Goal: Task Accomplishment & Management: Complete application form

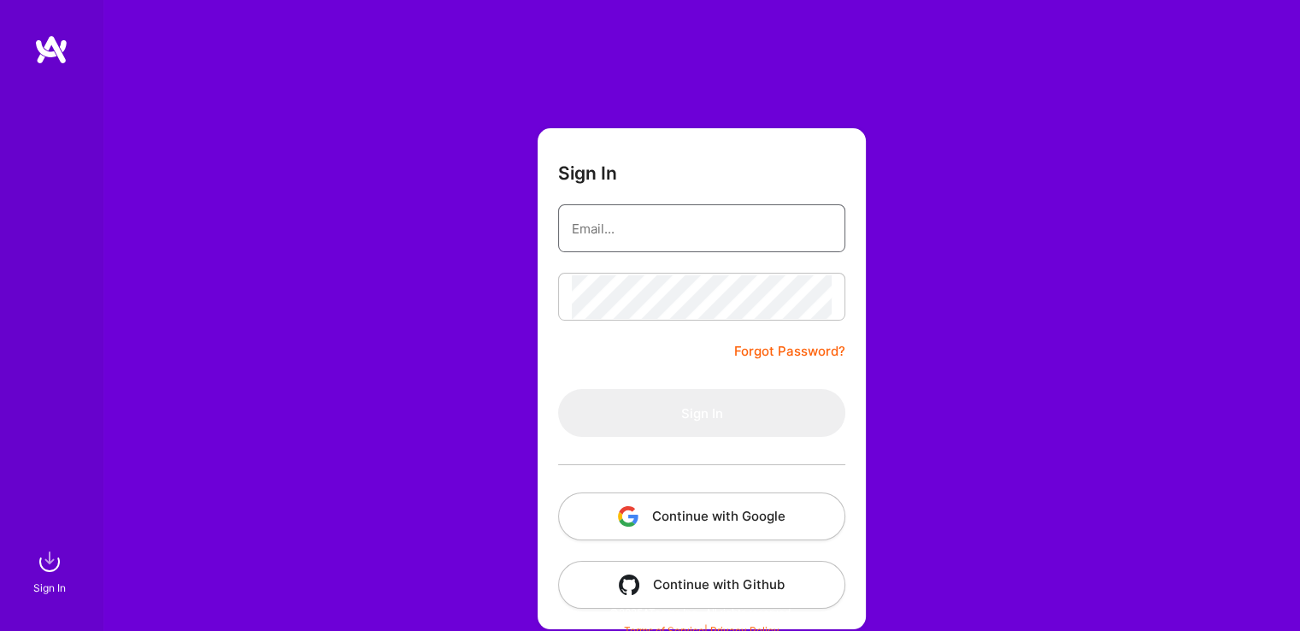
click at [641, 221] on input "email" at bounding box center [702, 229] width 260 height 44
type input "anna_kirkova@yahoo.com"
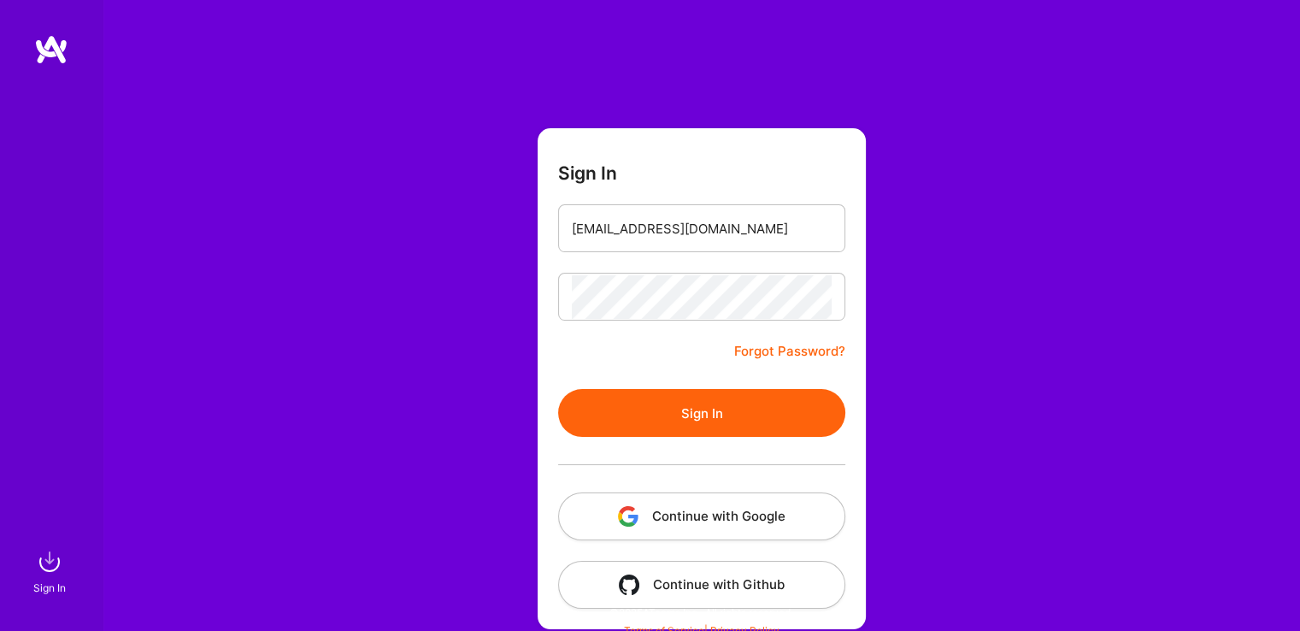
click at [713, 405] on button "Sign In" at bounding box center [701, 413] width 287 height 48
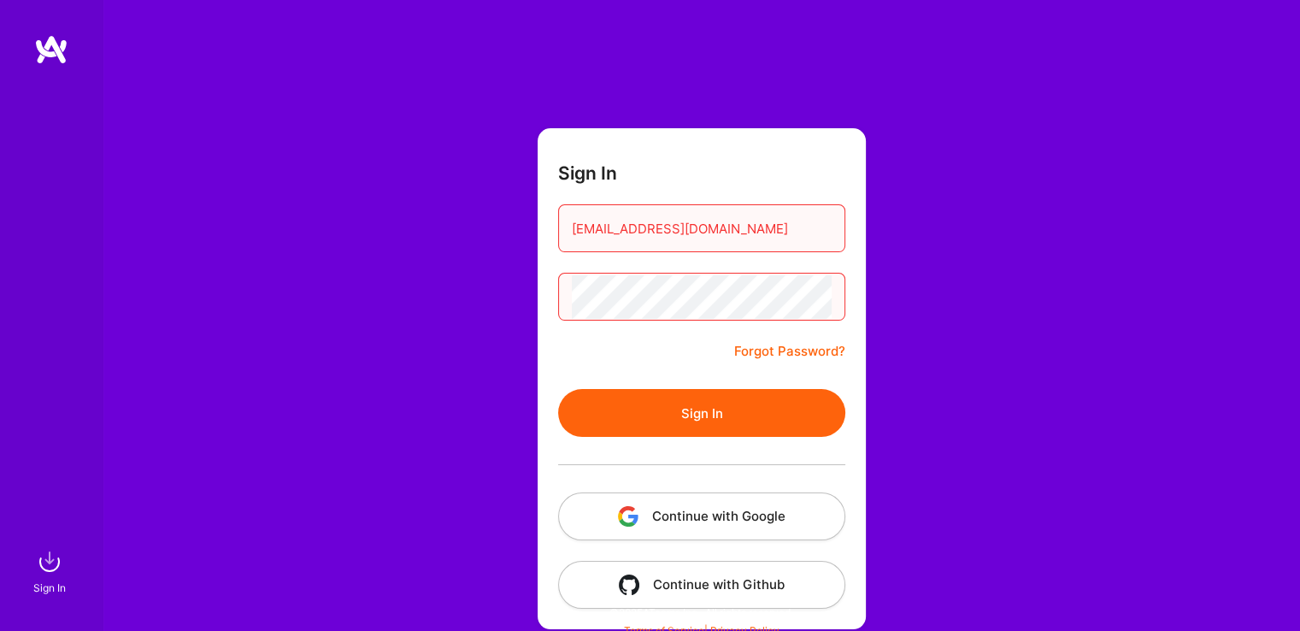
click at [795, 351] on link "Forgot Password?" at bounding box center [789, 351] width 111 height 21
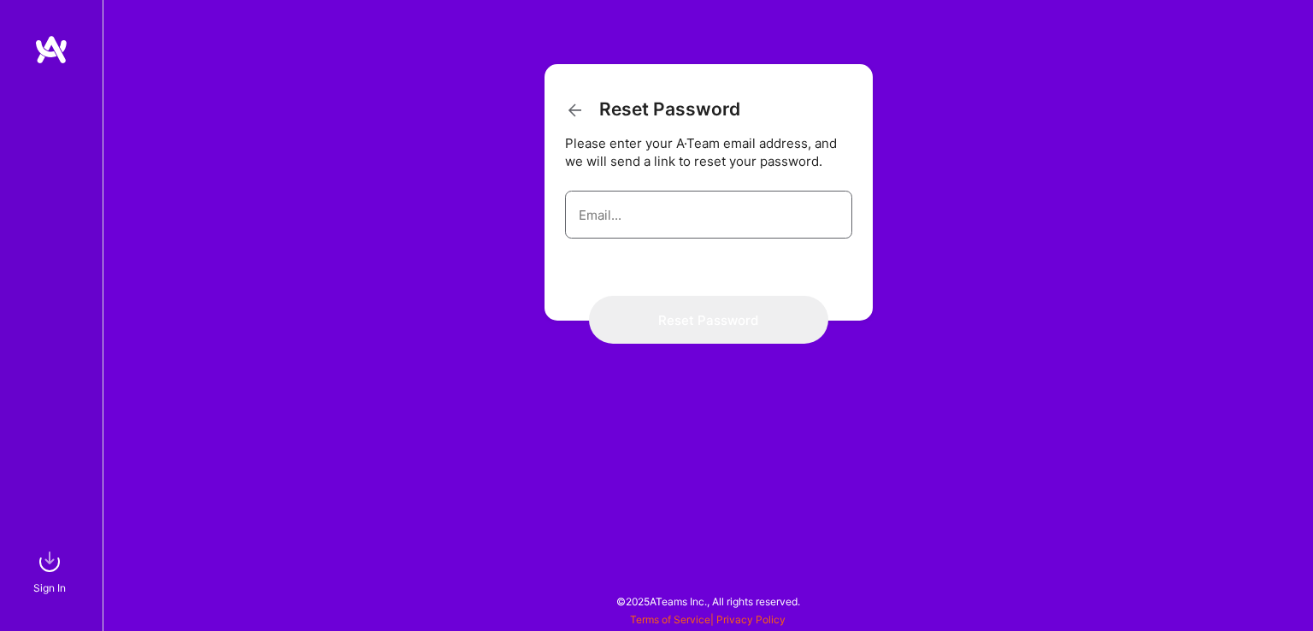
click at [643, 226] on input "email" at bounding box center [709, 215] width 260 height 44
type input "anna_kirkova@yahoo.com"
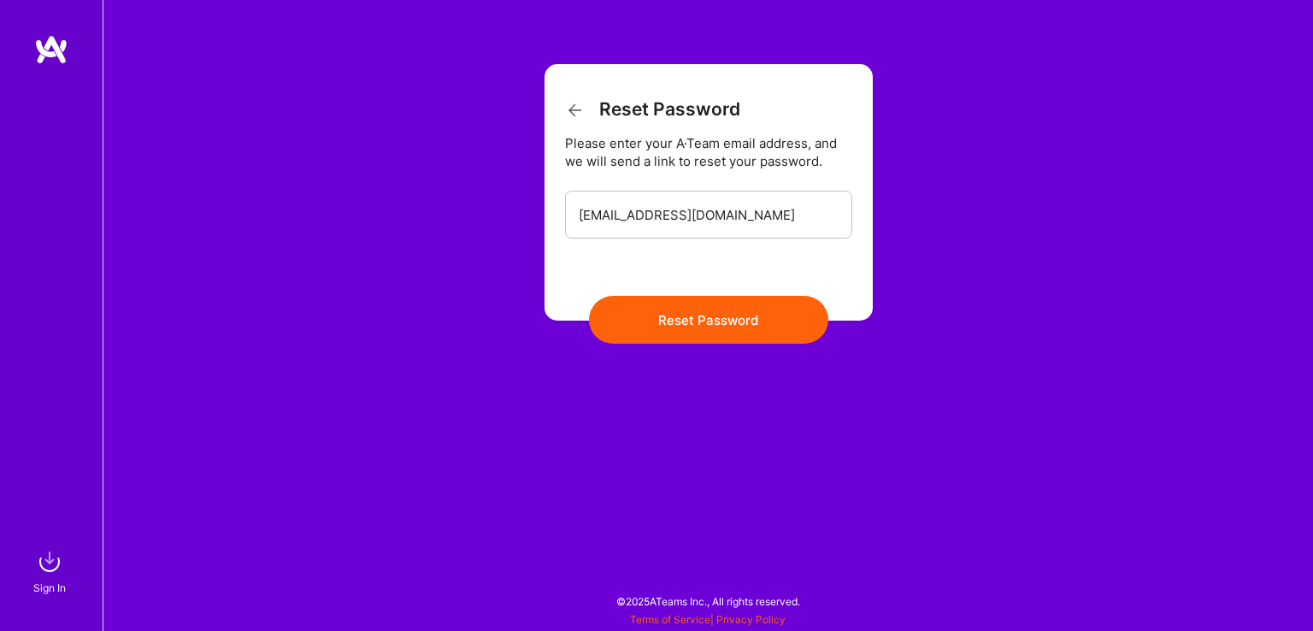
click at [717, 322] on button "Reset Password" at bounding box center [708, 320] width 239 height 48
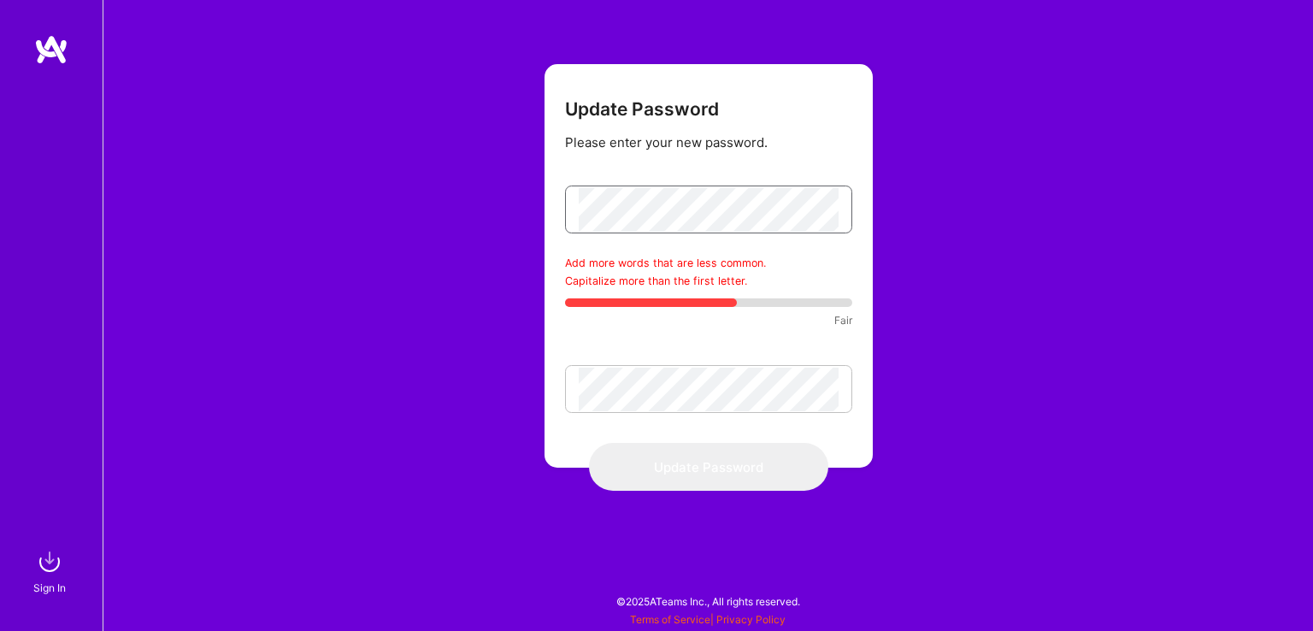
click at [570, 213] on div at bounding box center [708, 209] width 287 height 48
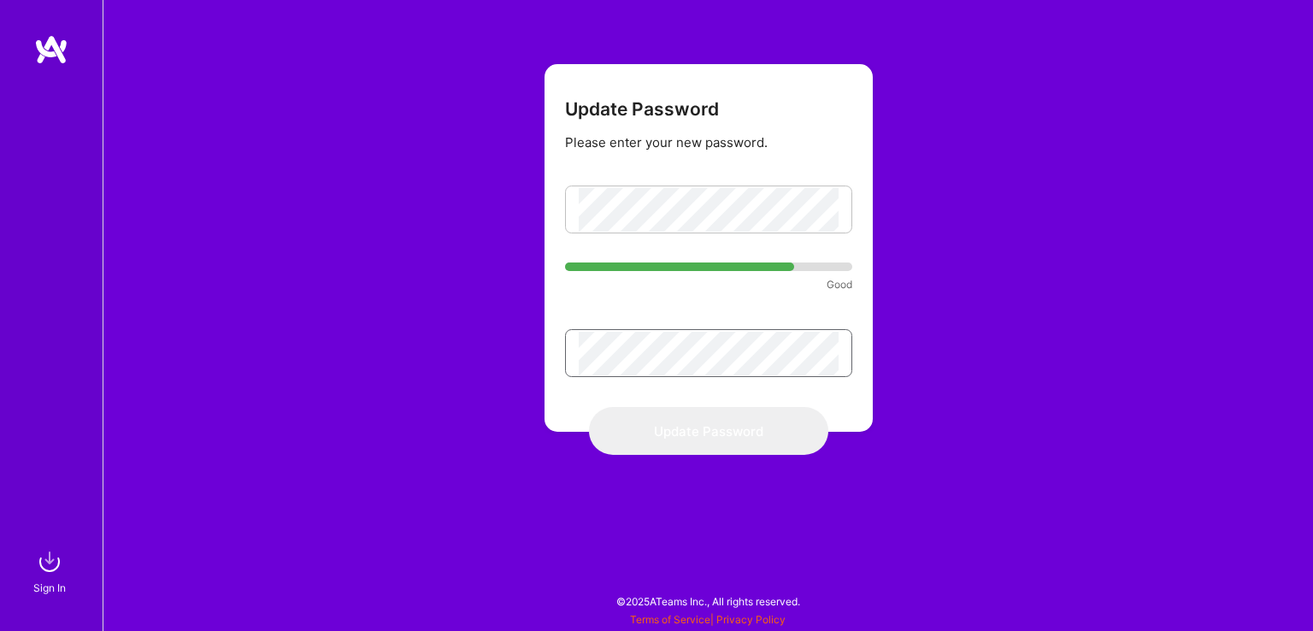
click at [569, 350] on div at bounding box center [708, 353] width 287 height 48
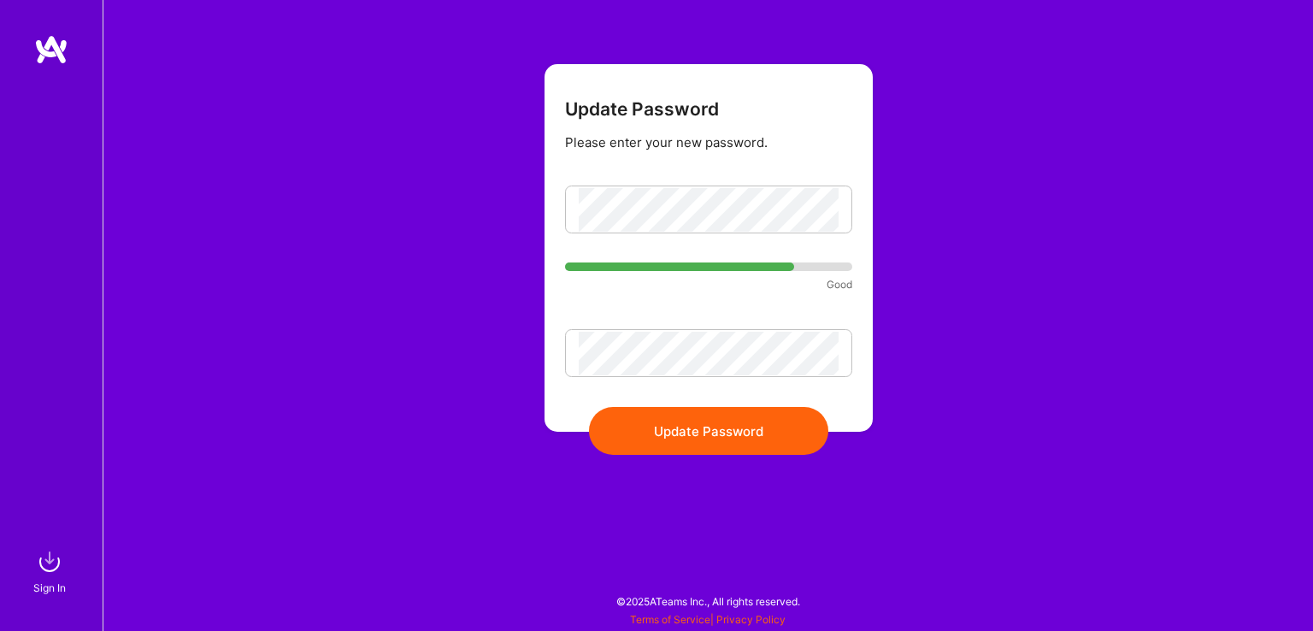
click at [701, 432] on button "Update Password" at bounding box center [708, 431] width 239 height 48
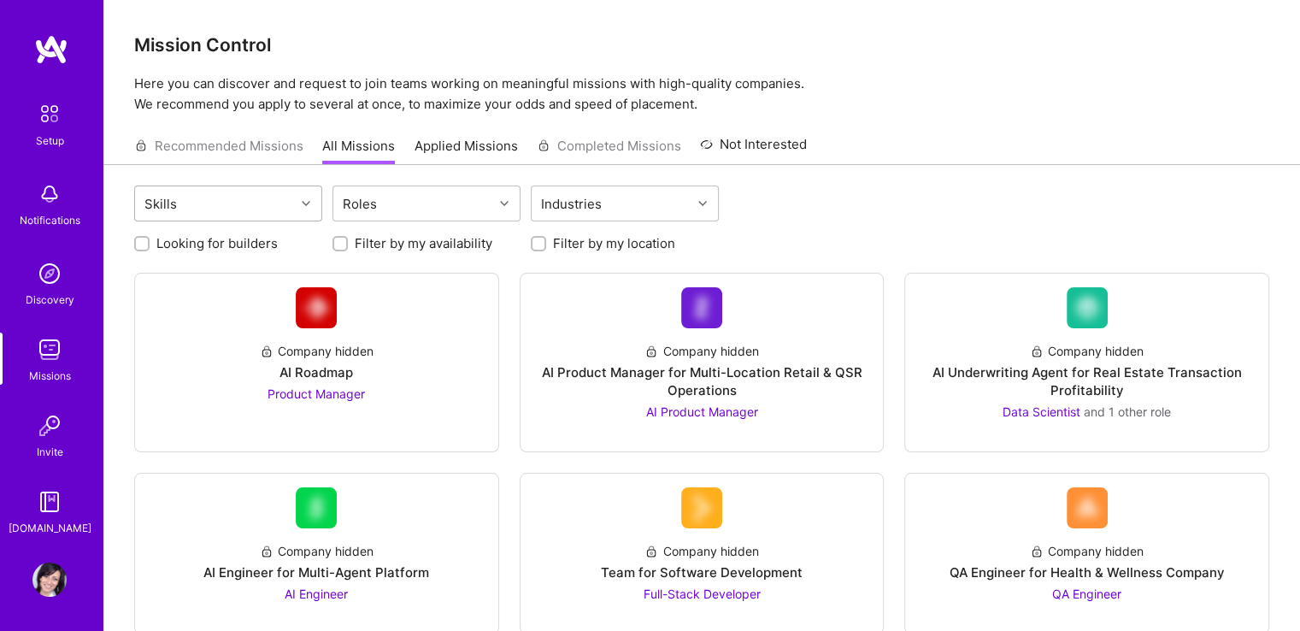
click at [314, 208] on div at bounding box center [308, 203] width 26 height 22
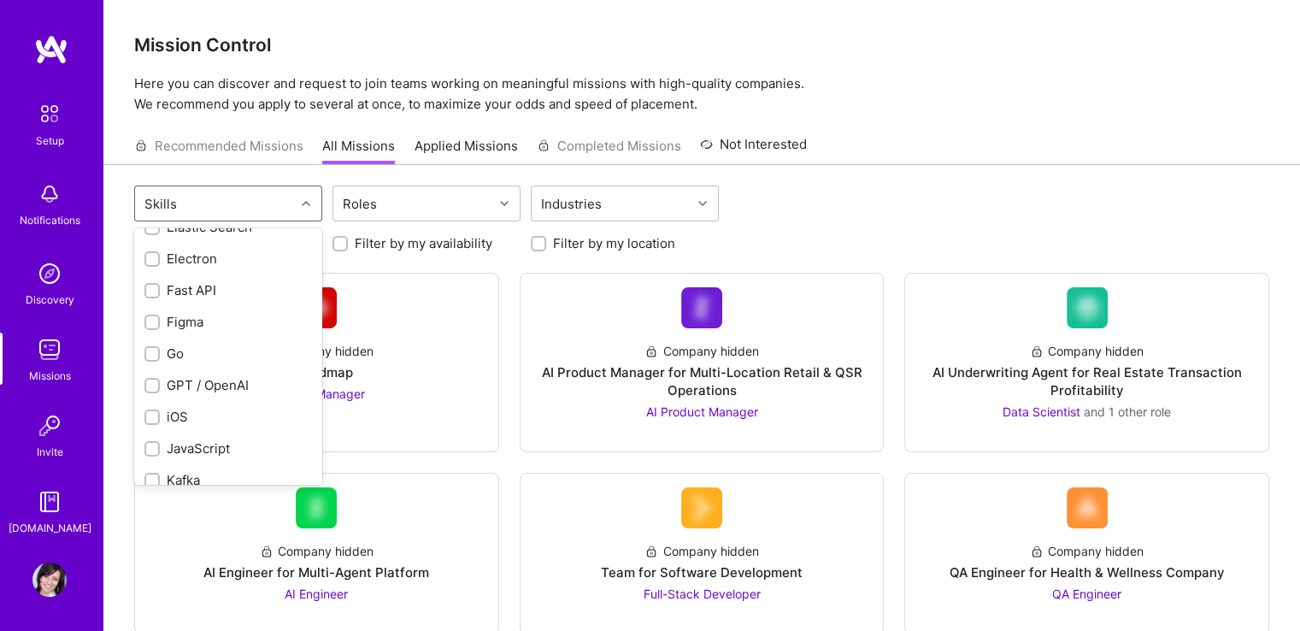
scroll to position [769, 0]
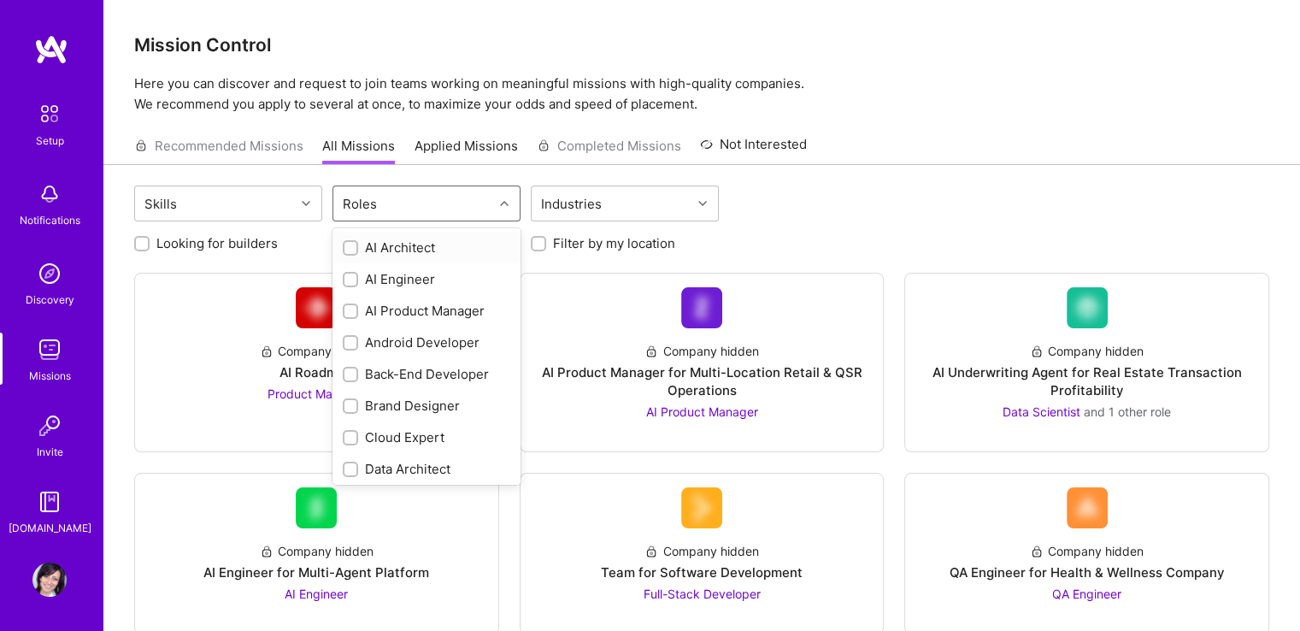
click at [397, 202] on div "Roles" at bounding box center [413, 203] width 160 height 34
type input "P"
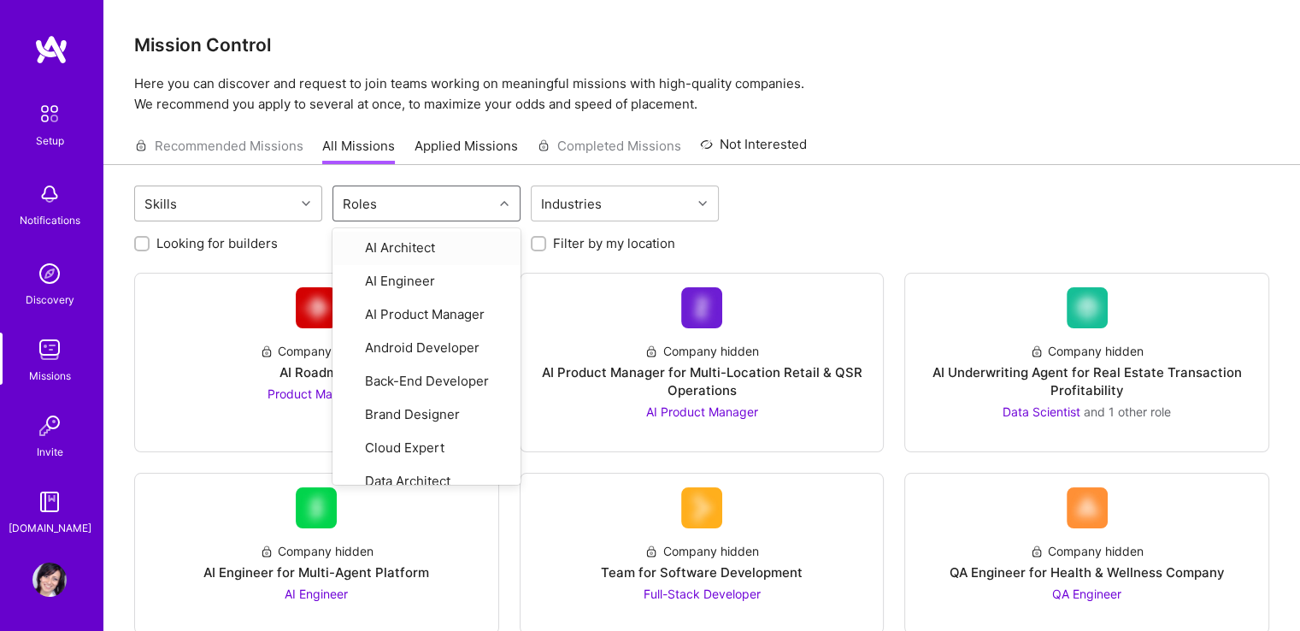
click at [291, 198] on div "Skills" at bounding box center [215, 203] width 160 height 34
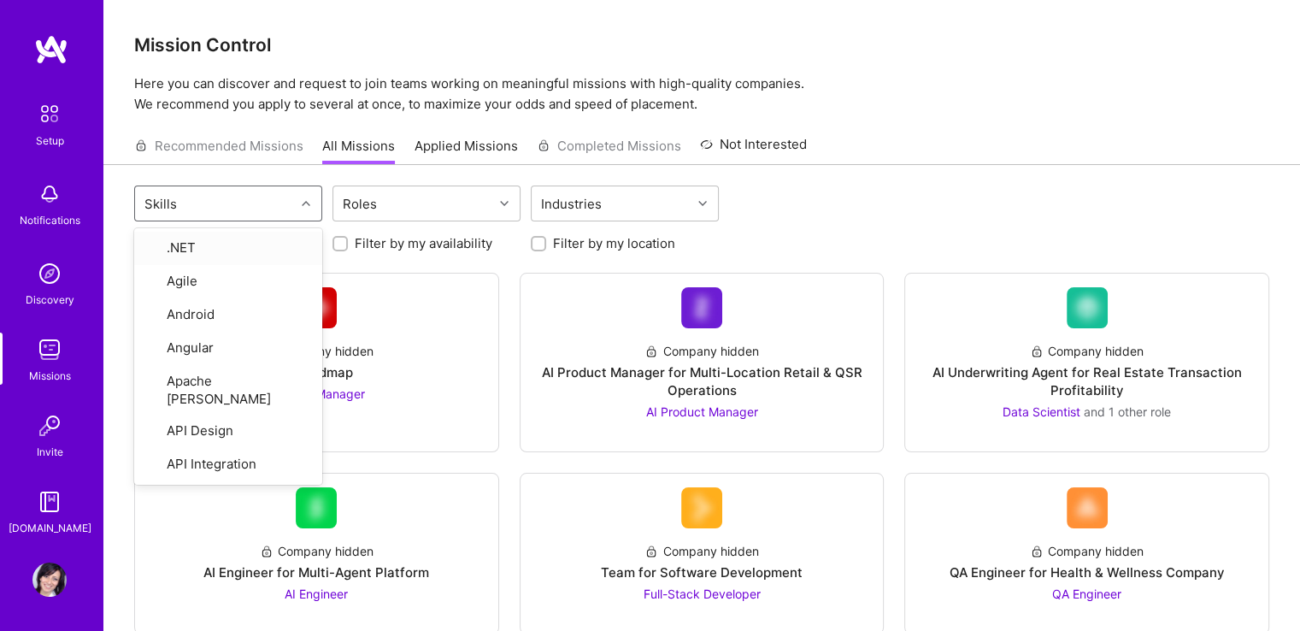
click at [291, 198] on div "Skills" at bounding box center [215, 203] width 160 height 34
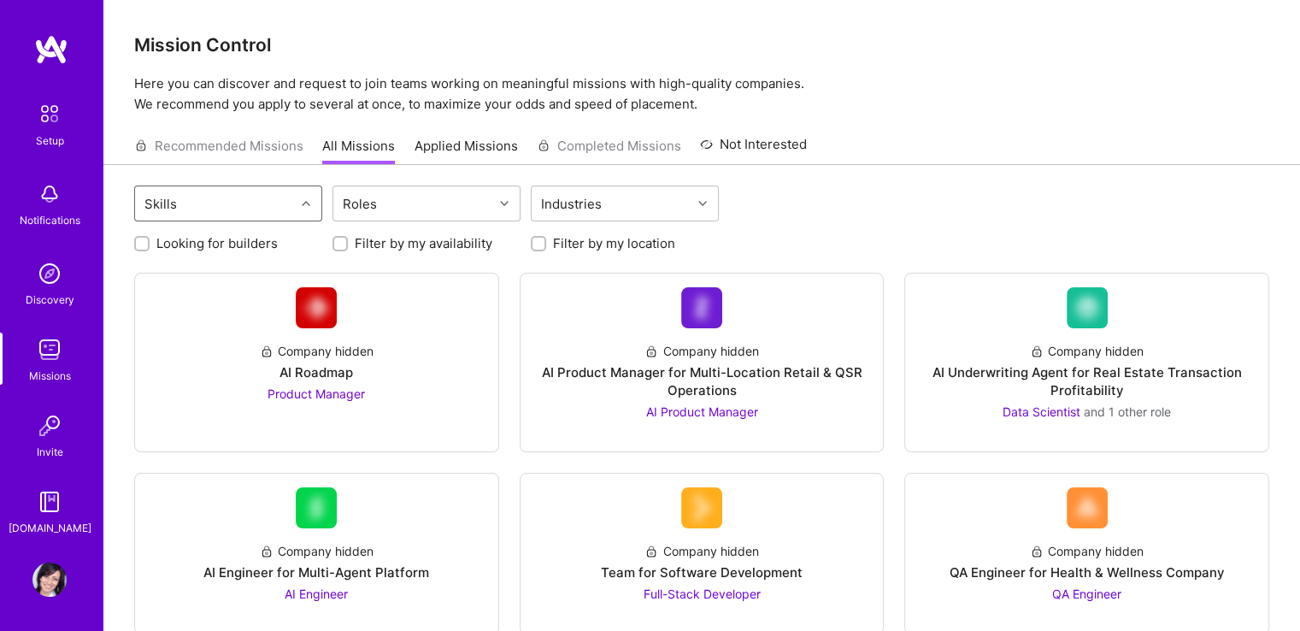
click at [797, 194] on div "Select is focused ,type to refine list, press Down to open the menu, press left…" at bounding box center [701, 205] width 1135 height 40
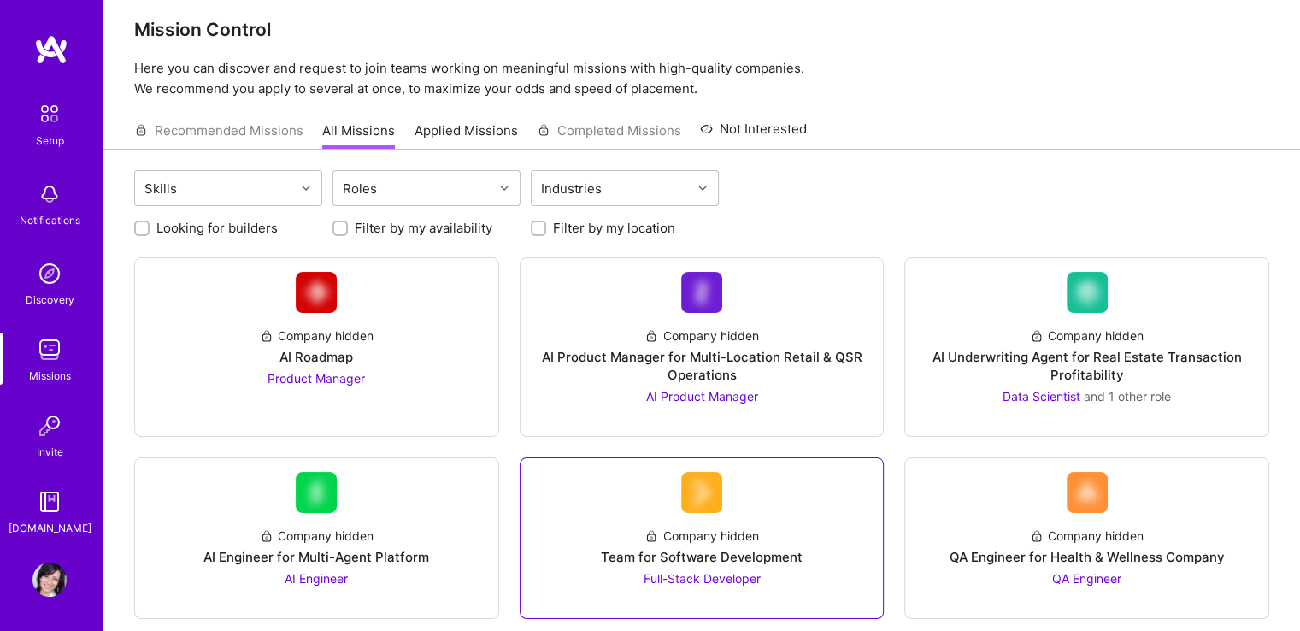
scroll to position [0, 0]
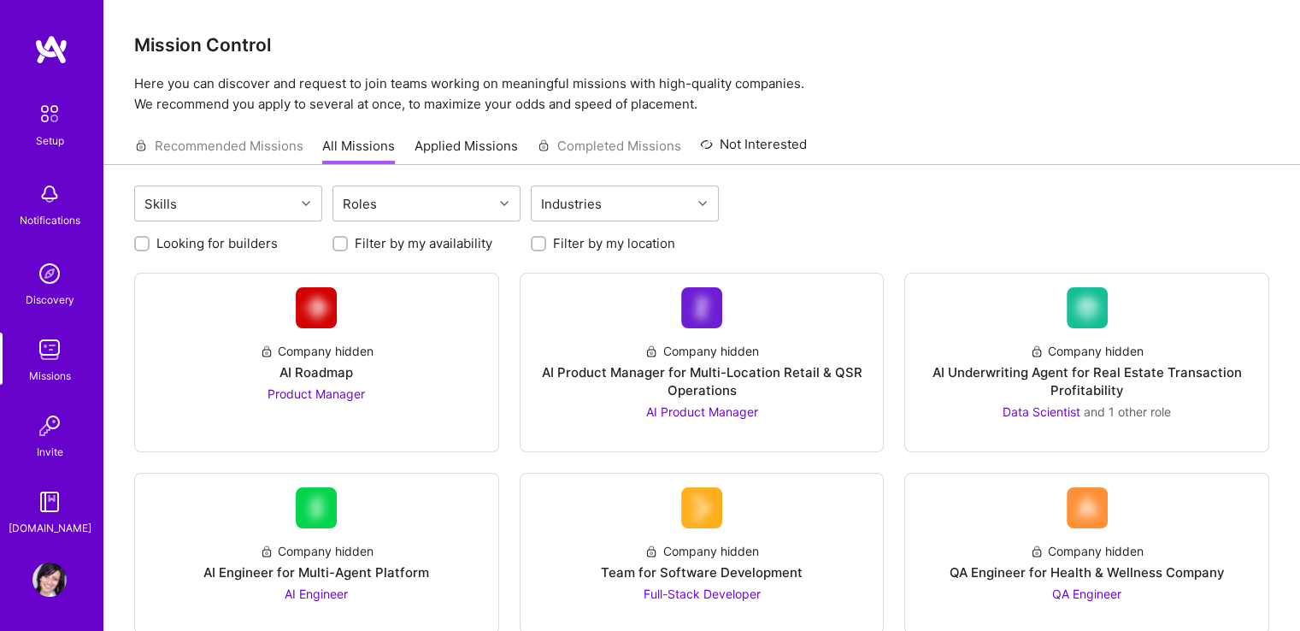
click at [851, 84] on p "Here you can discover and request to join teams working on meaningful missions …" at bounding box center [701, 94] width 1135 height 41
click at [492, 150] on link "Applied Missions" at bounding box center [466, 151] width 103 height 28
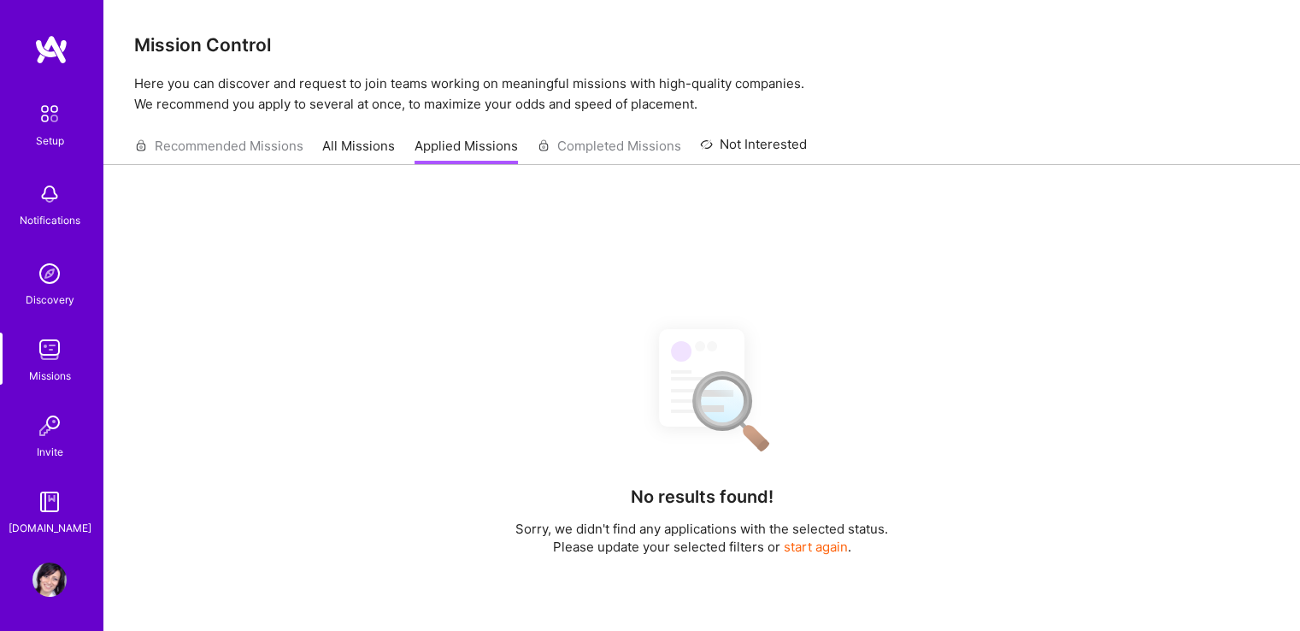
click at [378, 155] on link "All Missions" at bounding box center [358, 151] width 73 height 28
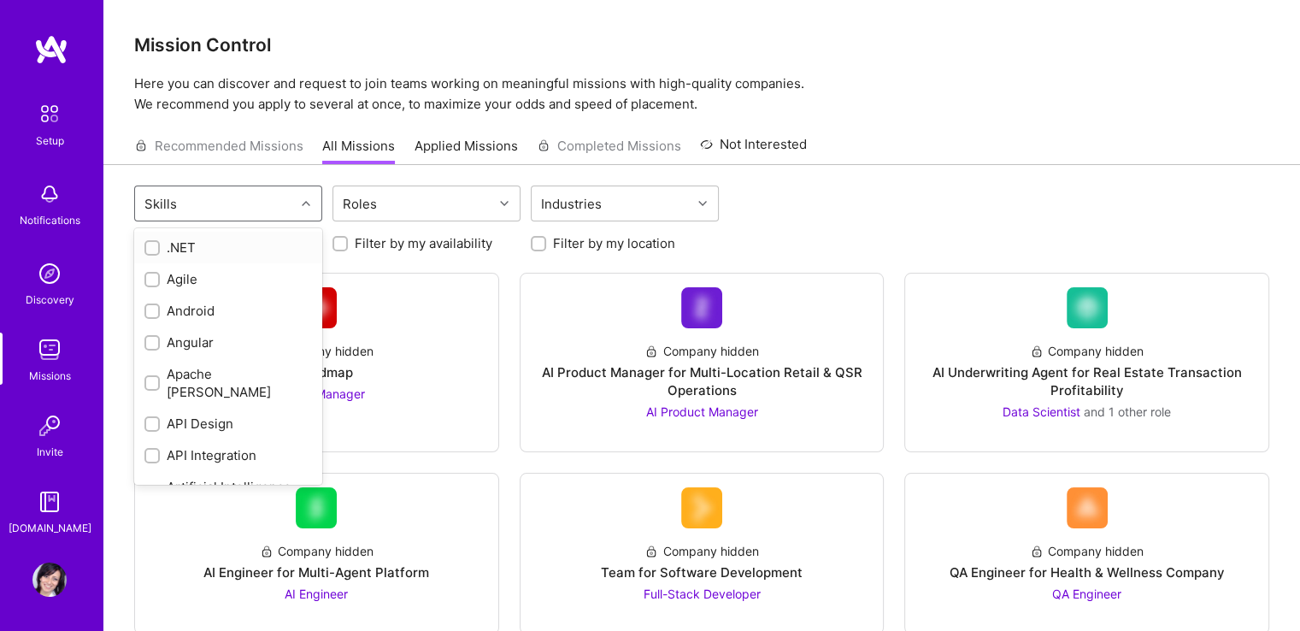
click at [287, 206] on div "Skills" at bounding box center [215, 203] width 160 height 34
click at [284, 206] on div "Skills" at bounding box center [215, 203] width 160 height 34
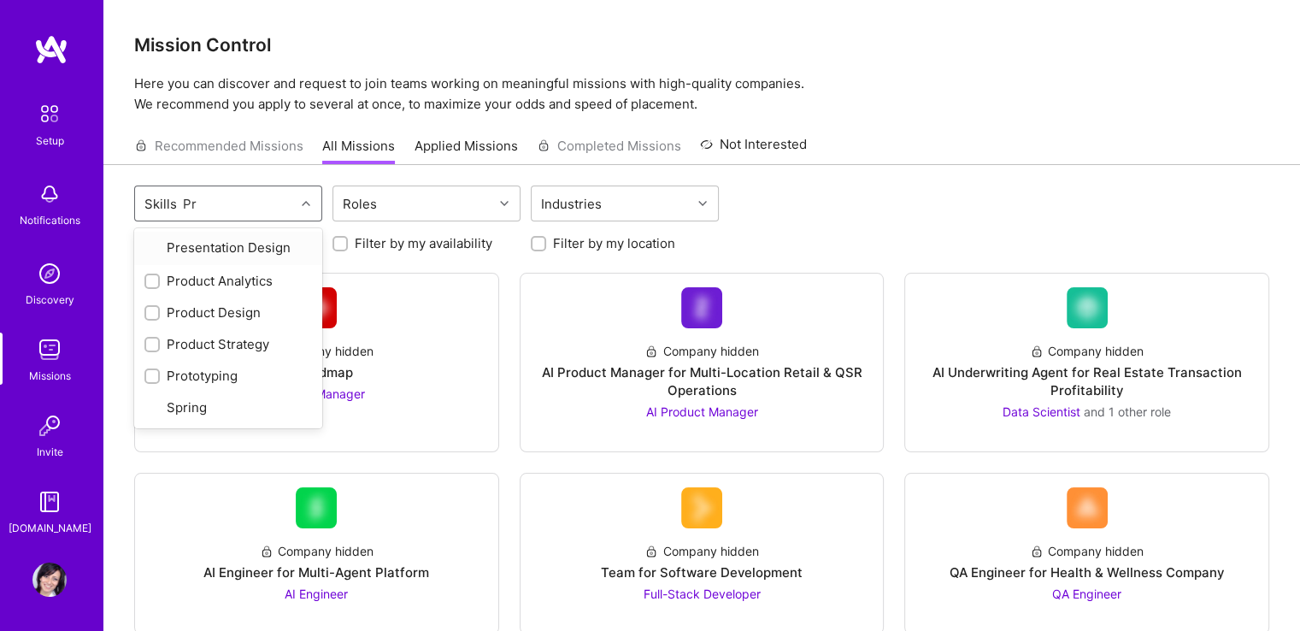
type input "Pro"
click at [153, 248] on input "checkbox" at bounding box center [154, 249] width 12 height 12
checkbox input "true"
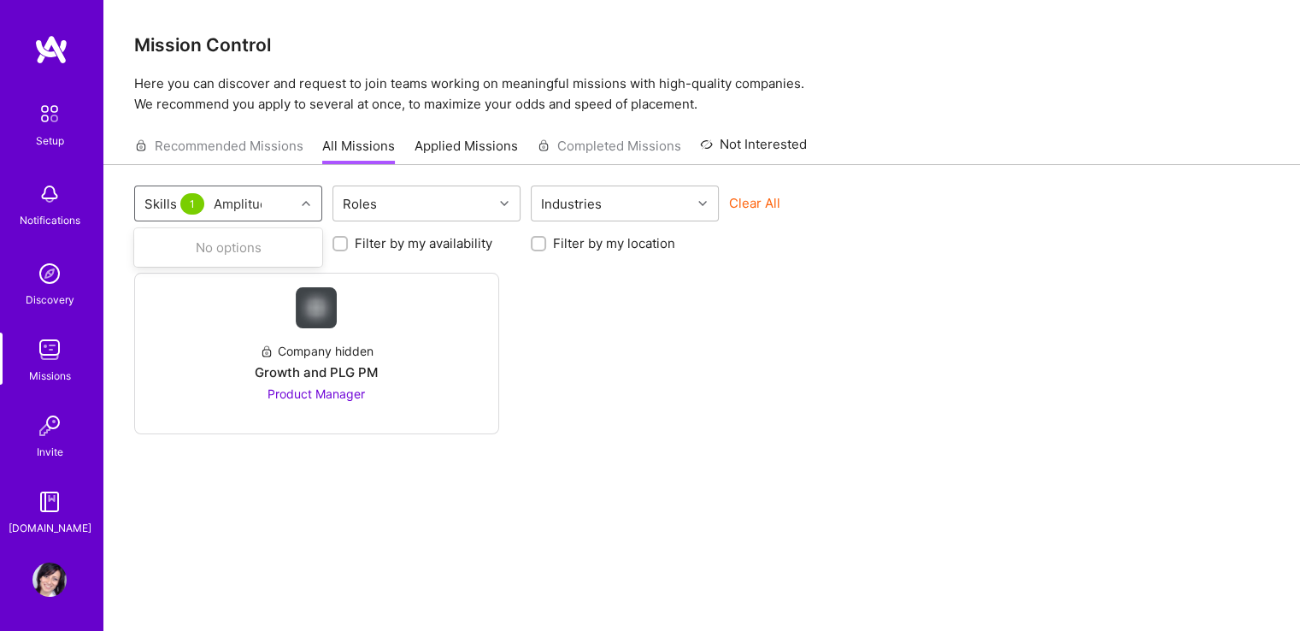
type input "Amplitude"
click at [226, 243] on div "No options" at bounding box center [228, 248] width 188 height 32
drag, startPoint x: 267, startPoint y: 204, endPoint x: 214, endPoint y: 206, distance: 53.0
click at [214, 206] on input "Amplitude" at bounding box center [245, 204] width 63 height 18
click at [619, 352] on div "Company hidden Growth and PLG PM Product Manager" at bounding box center [701, 354] width 1135 height 162
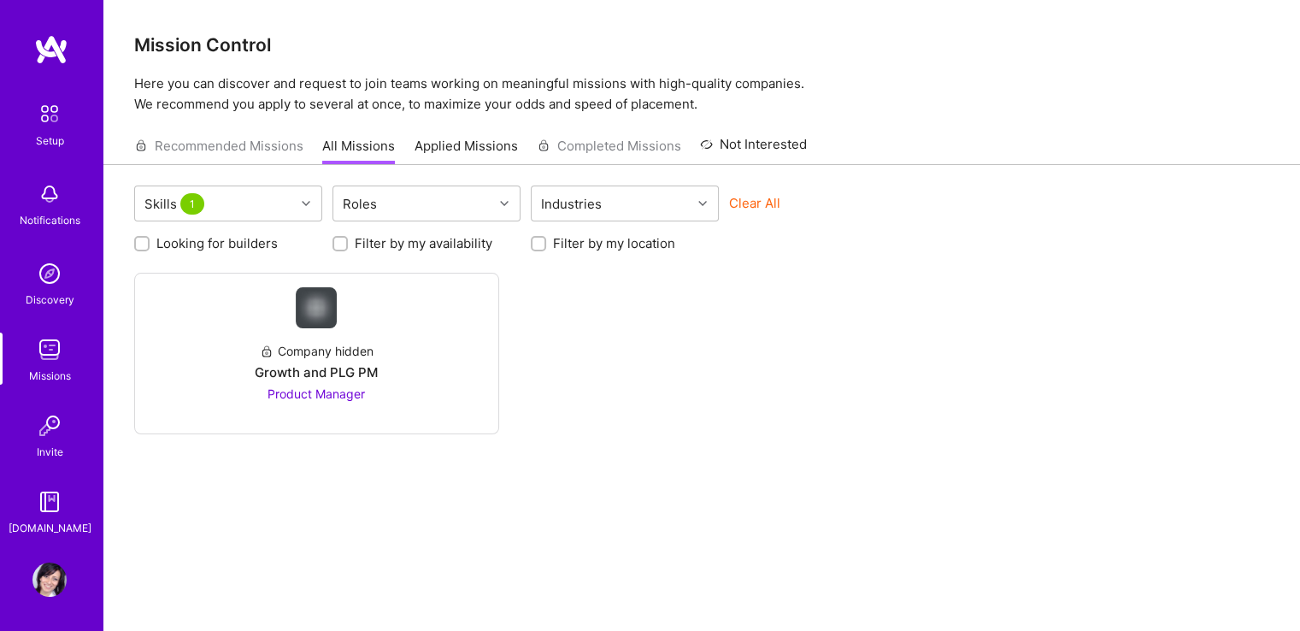
click at [753, 203] on button "Clear All" at bounding box center [754, 203] width 51 height 18
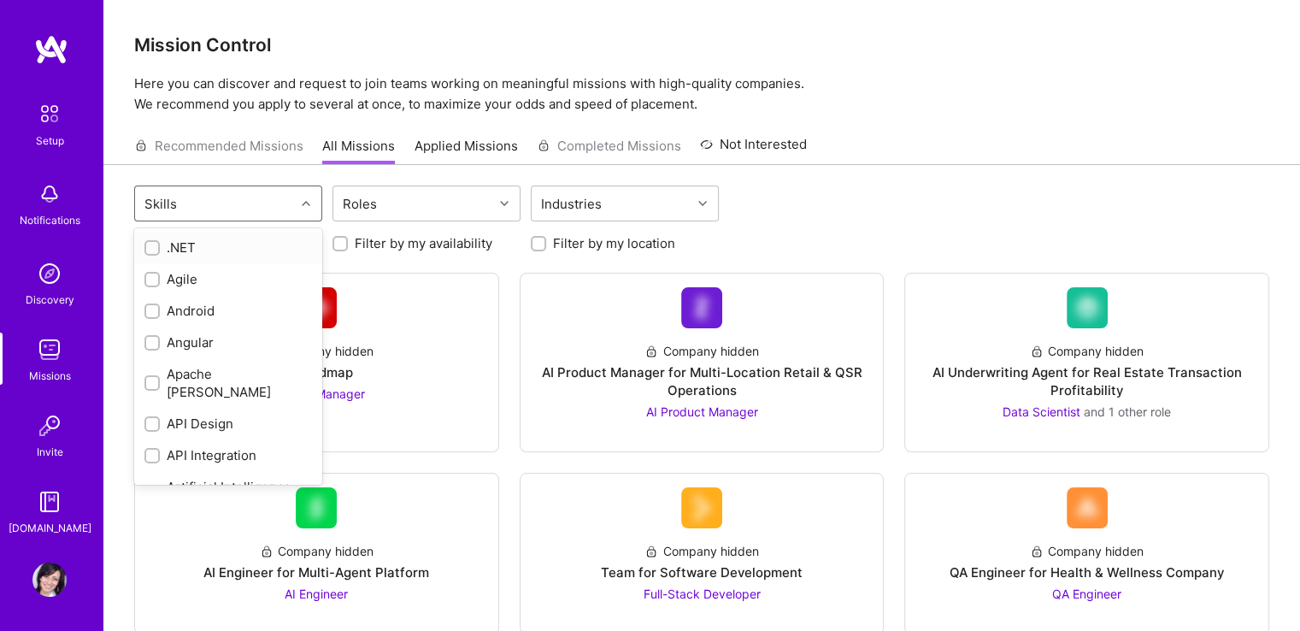
click at [179, 213] on div "Skills" at bounding box center [215, 203] width 160 height 34
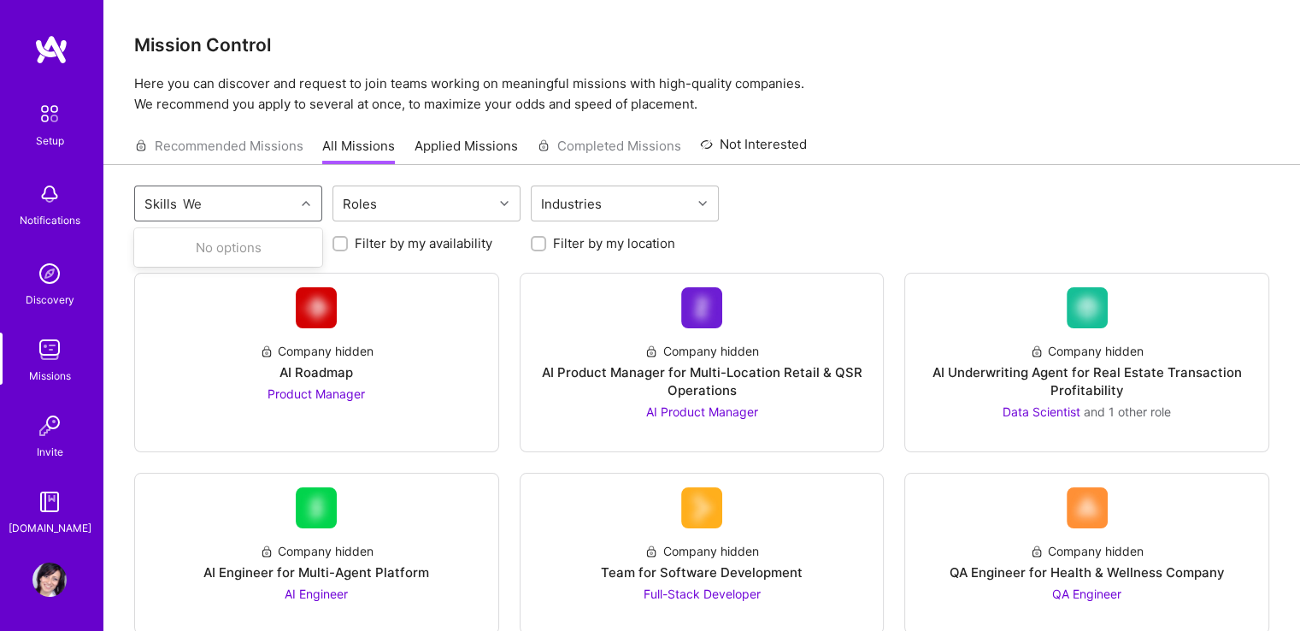
type input "W"
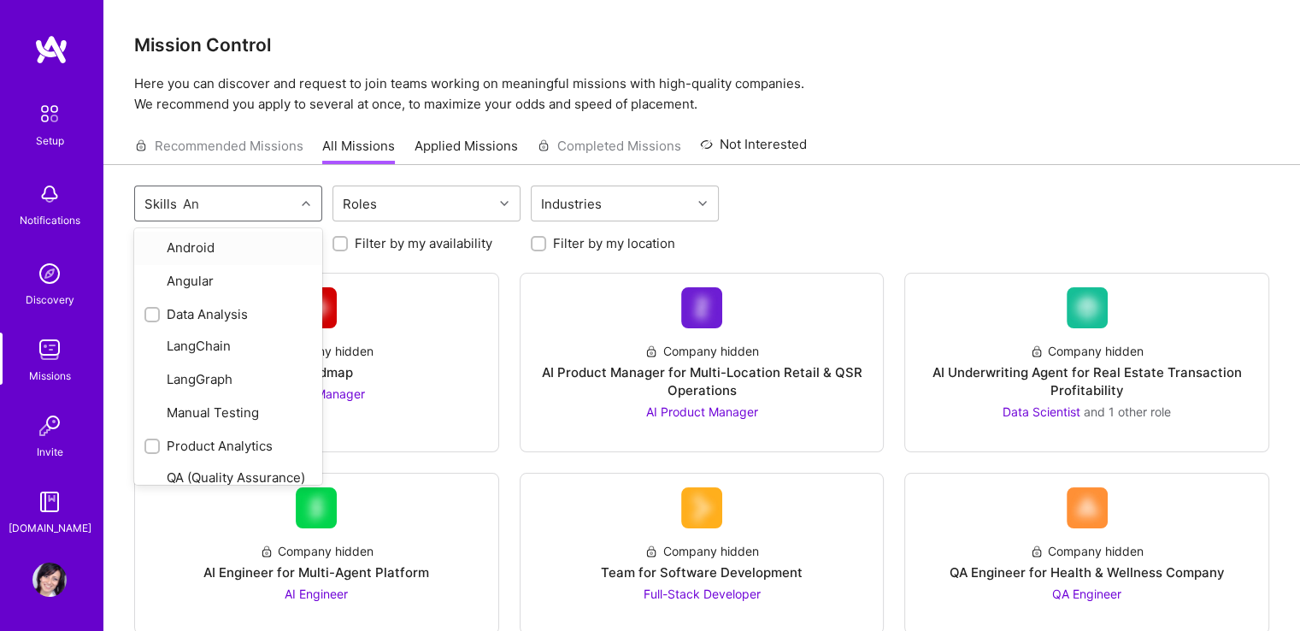
type input "Ana"
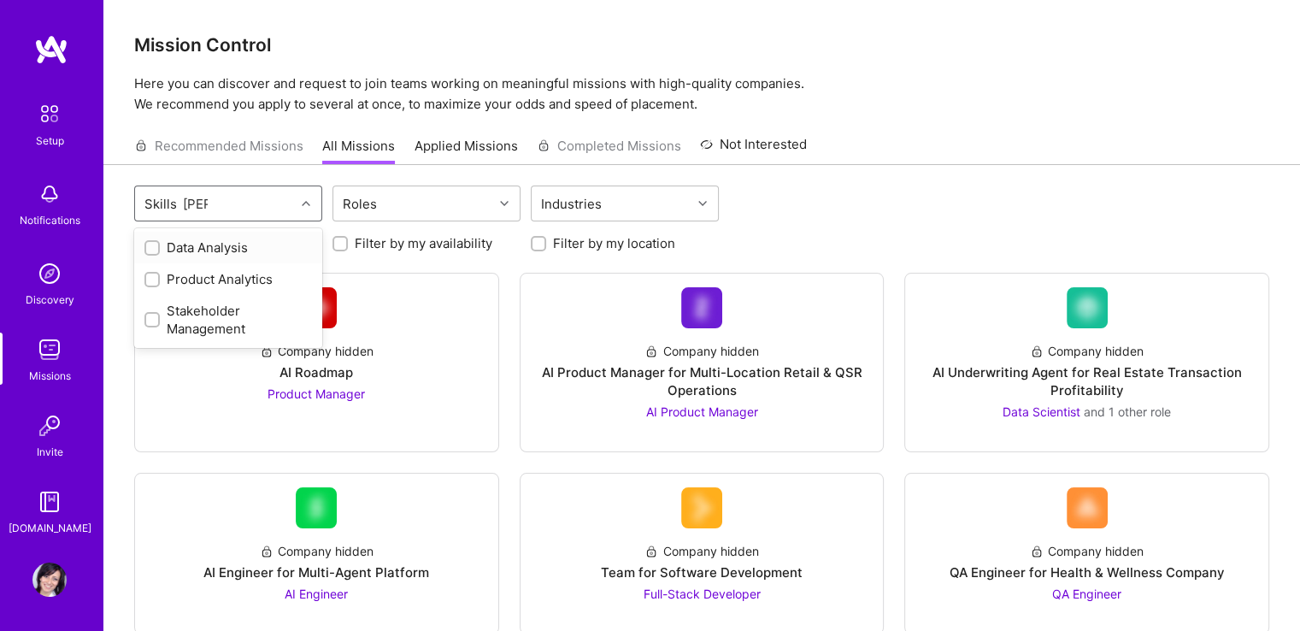
click at [152, 251] on input "checkbox" at bounding box center [154, 249] width 12 height 12
checkbox input "true"
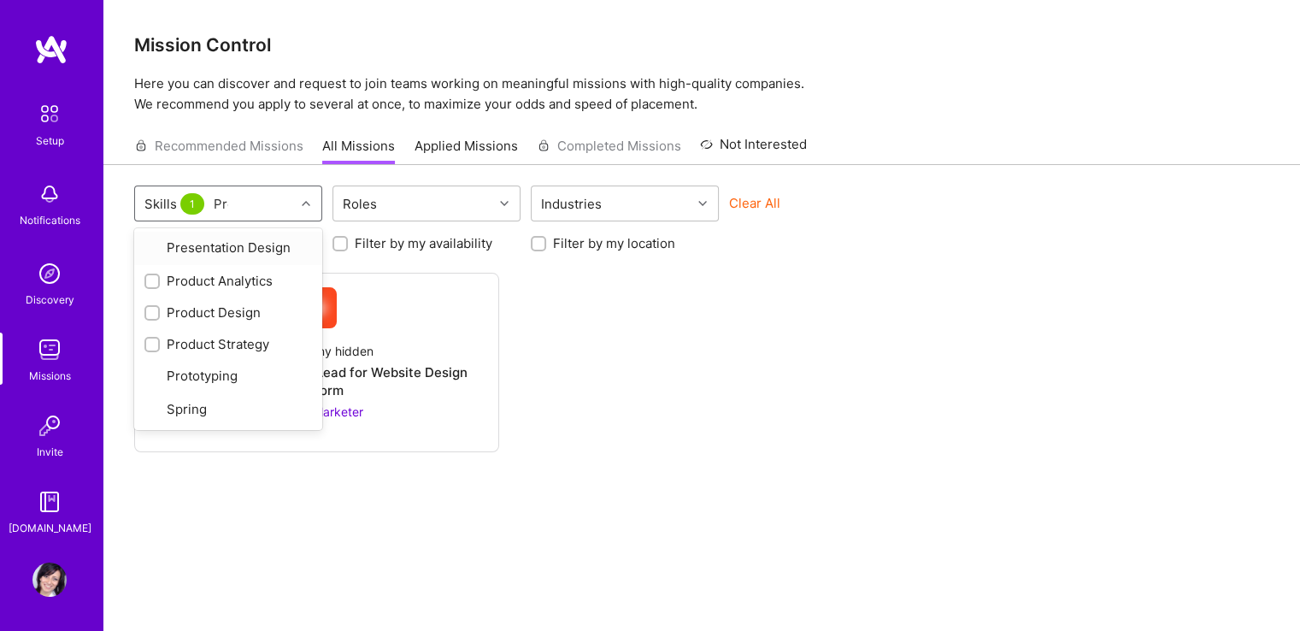
type input "Prod"
click at [156, 250] on input "checkbox" at bounding box center [154, 249] width 12 height 12
checkbox input "true"
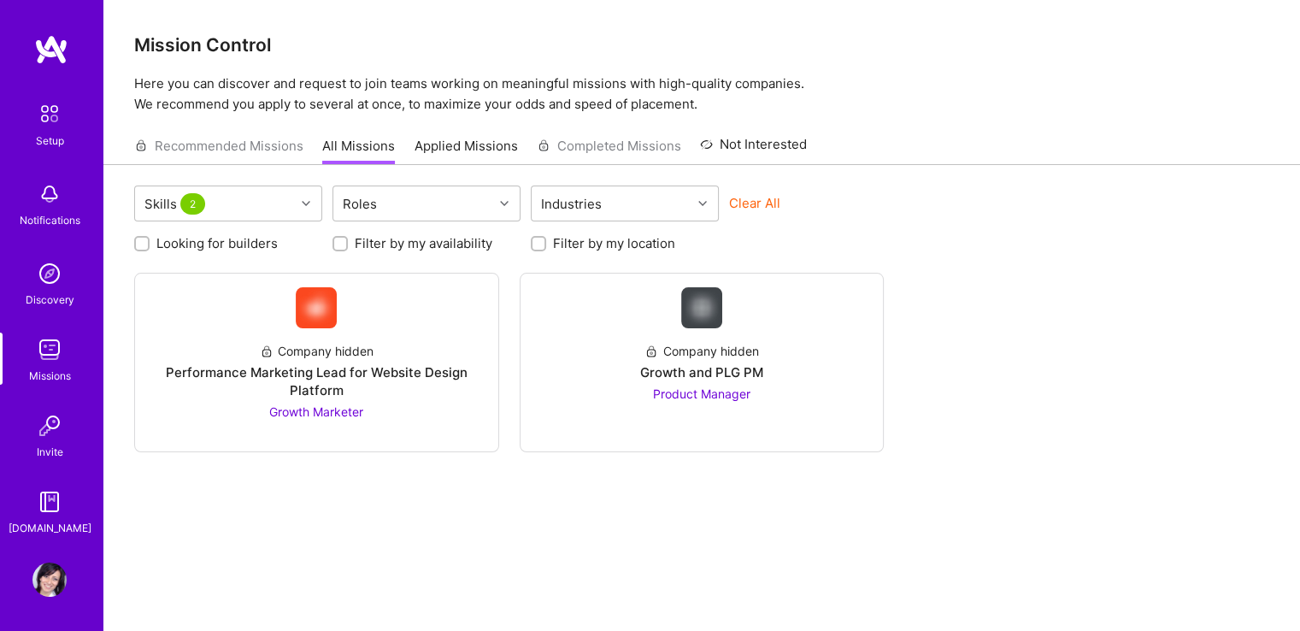
click at [458, 481] on div "Skills 2 Roles Industries Clear All Looking for builders Filter by my availabil…" at bounding box center [701, 417] width 1197 height 504
click at [55, 426] on img at bounding box center [49, 426] width 34 height 34
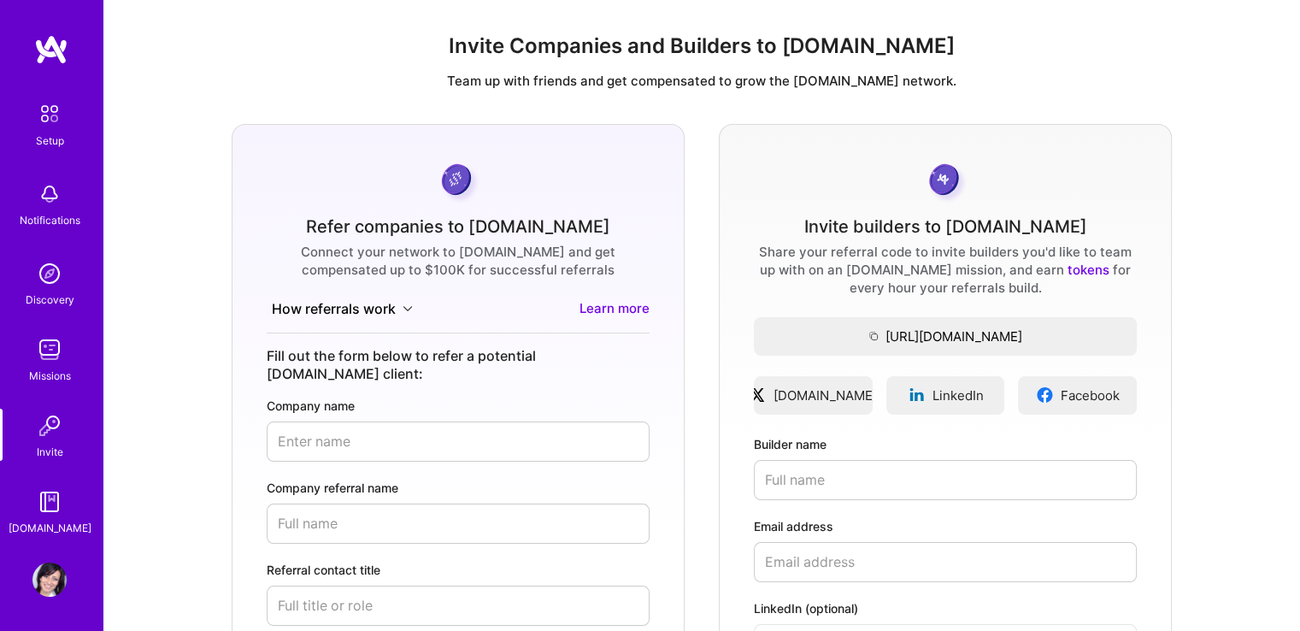
click at [53, 135] on div "Setup" at bounding box center [50, 141] width 28 height 18
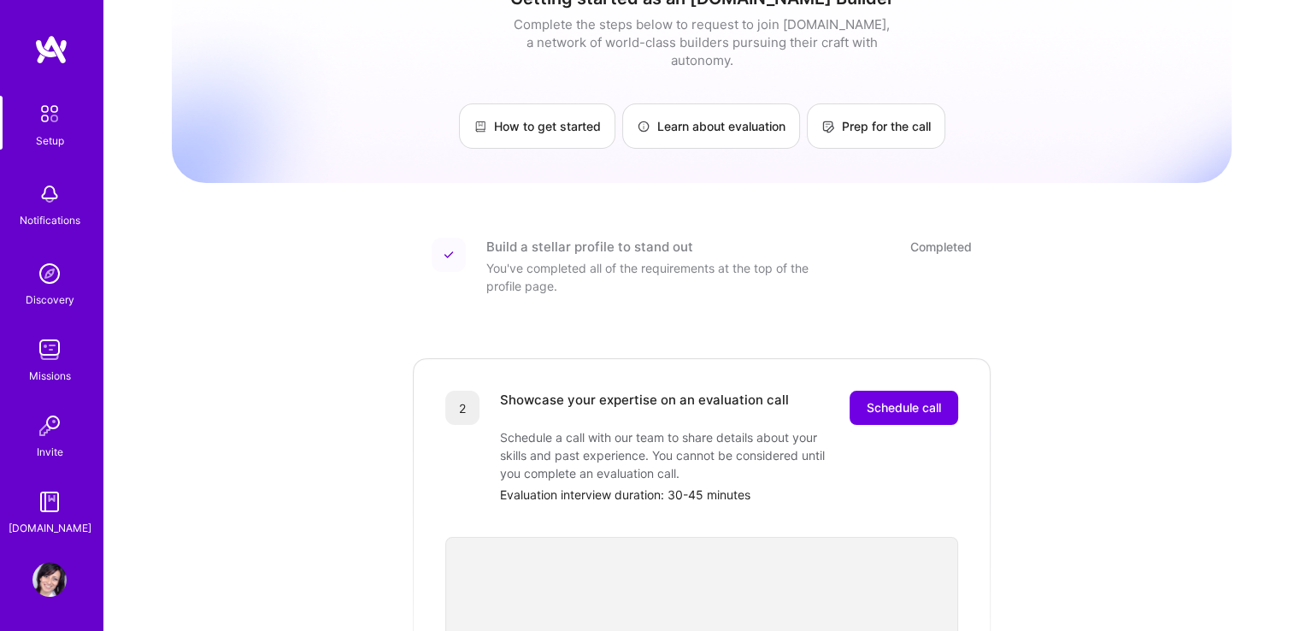
scroll to position [57, 0]
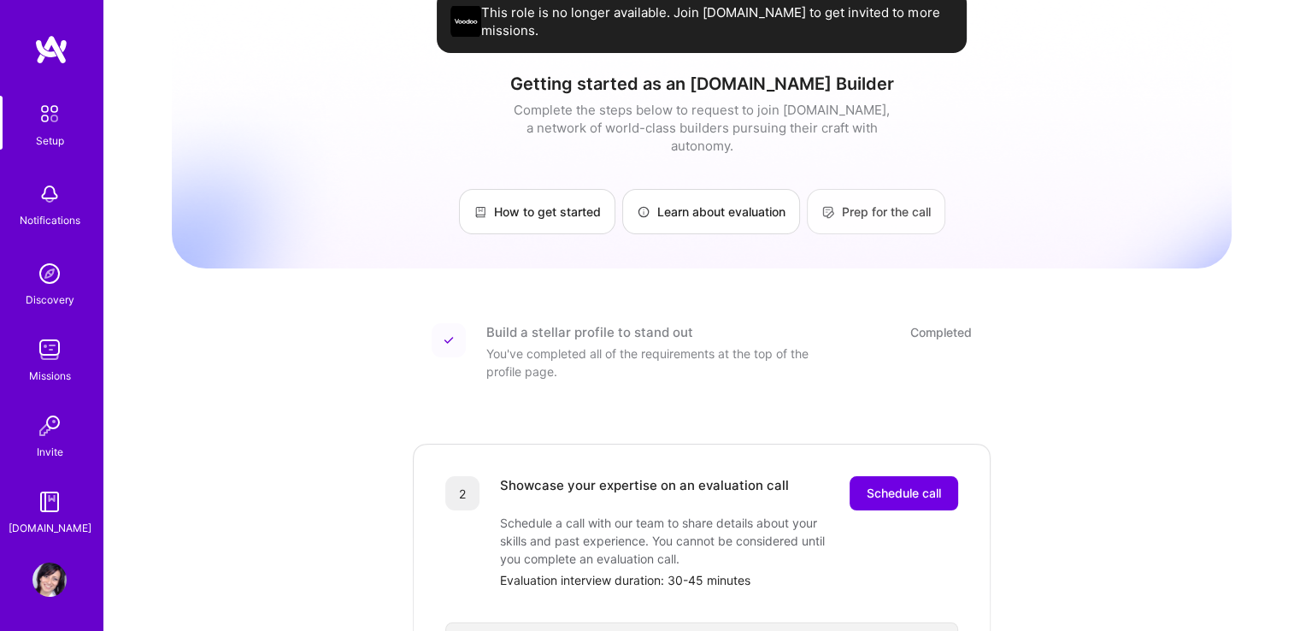
click at [862, 189] on link "Prep for the call" at bounding box center [876, 211] width 138 height 45
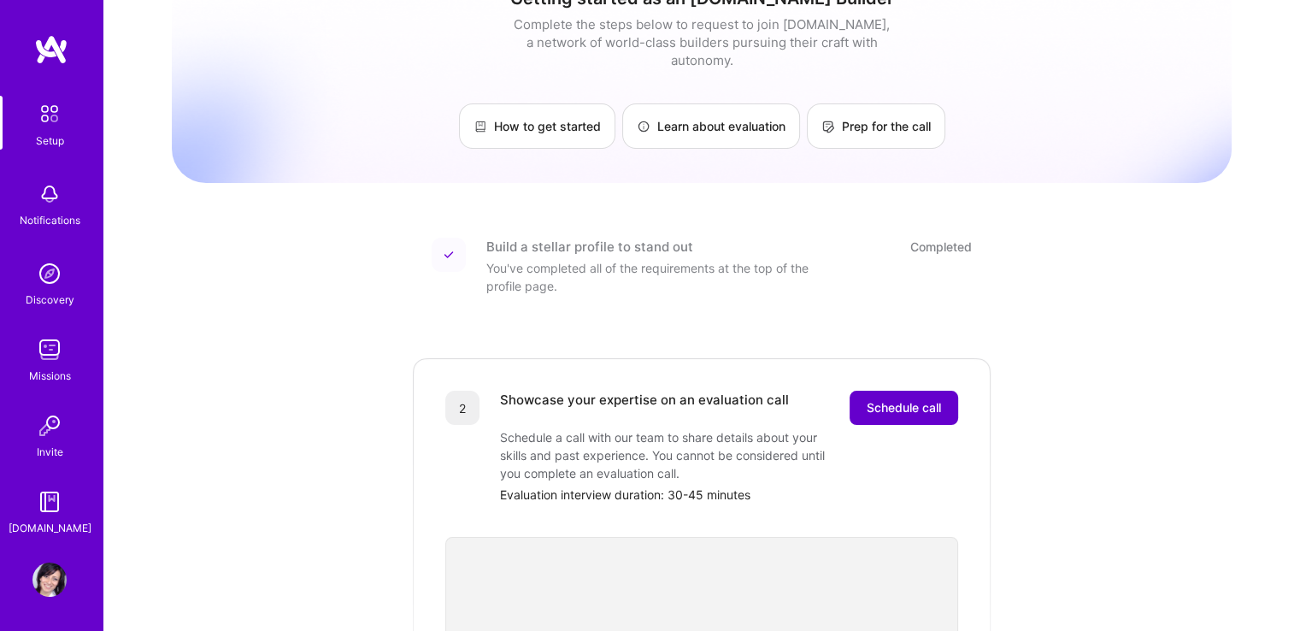
click at [938, 399] on span "Schedule call" at bounding box center [904, 407] width 74 height 17
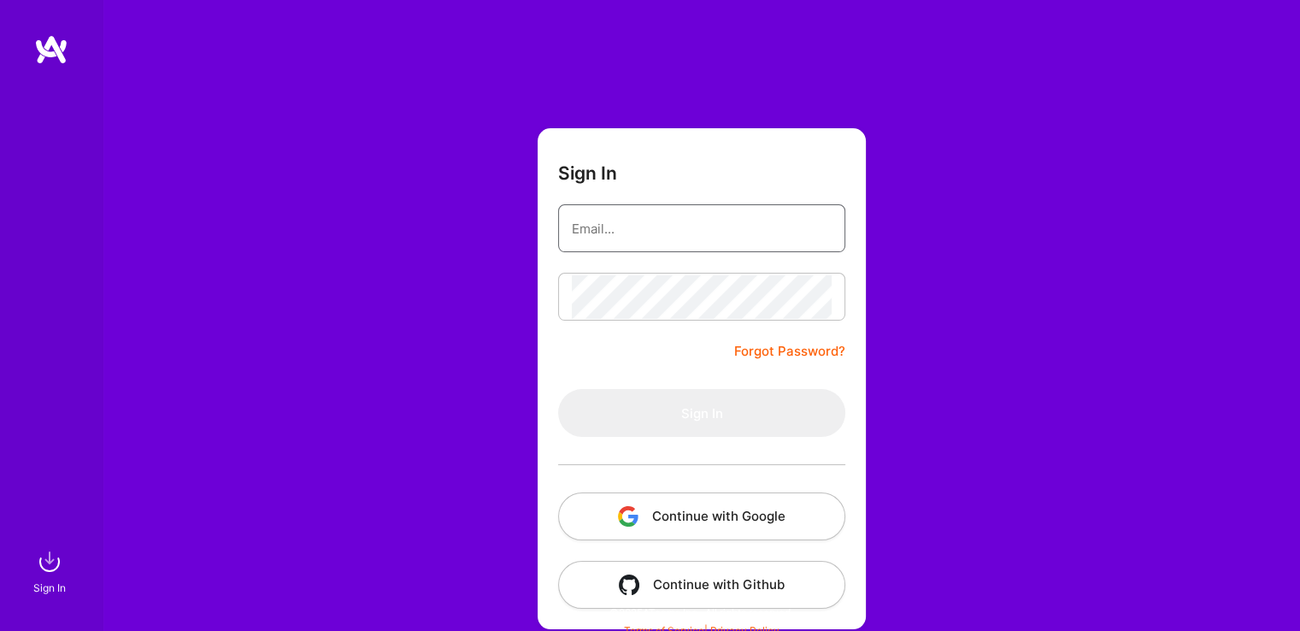
click at [639, 232] on input "email" at bounding box center [702, 229] width 260 height 44
type input "anna_kirkova@yahoo.com"
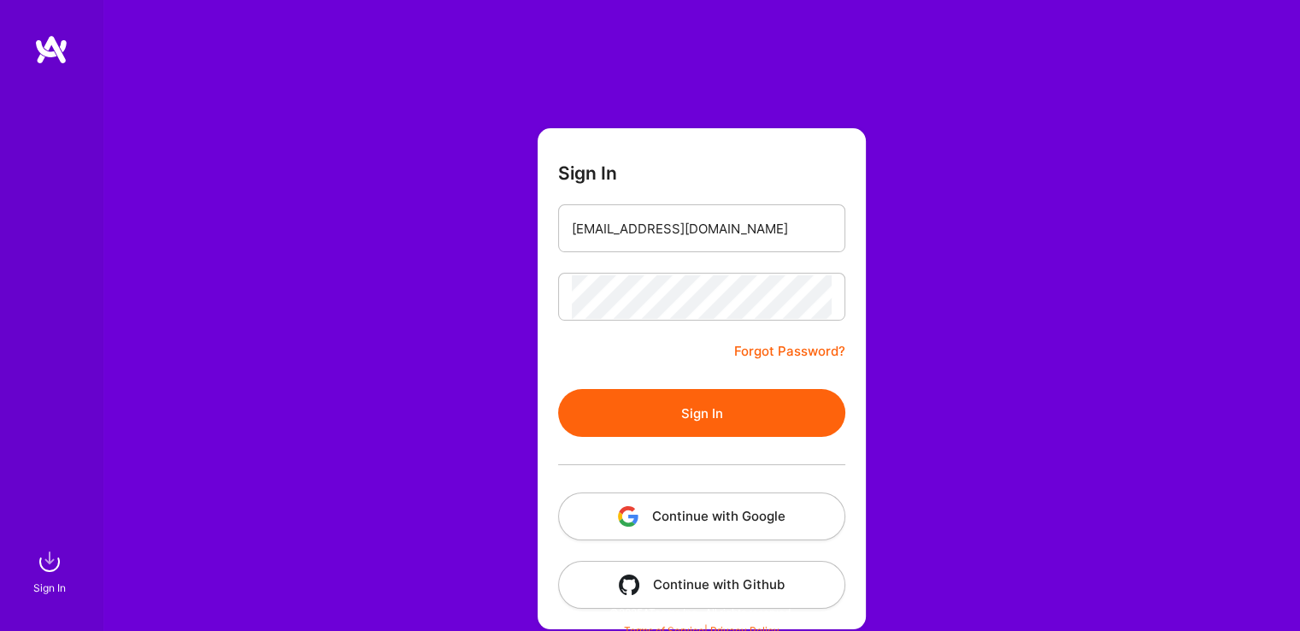
click at [704, 420] on button "Sign In" at bounding box center [701, 413] width 287 height 48
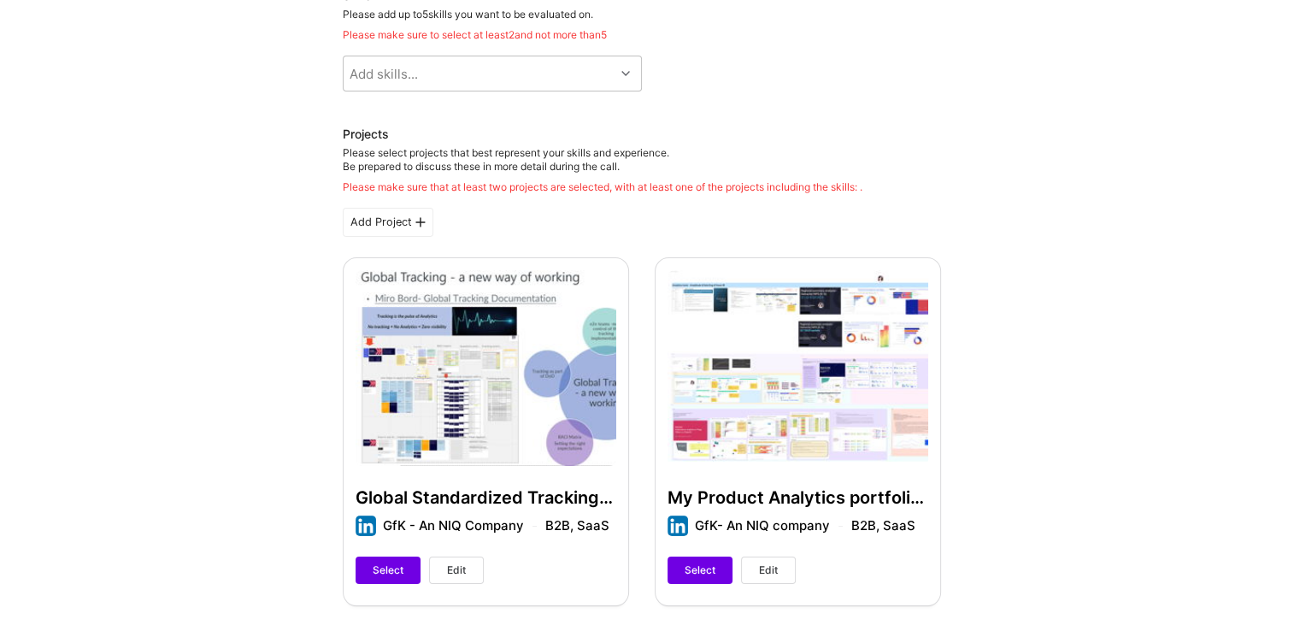
scroll to position [106, 0]
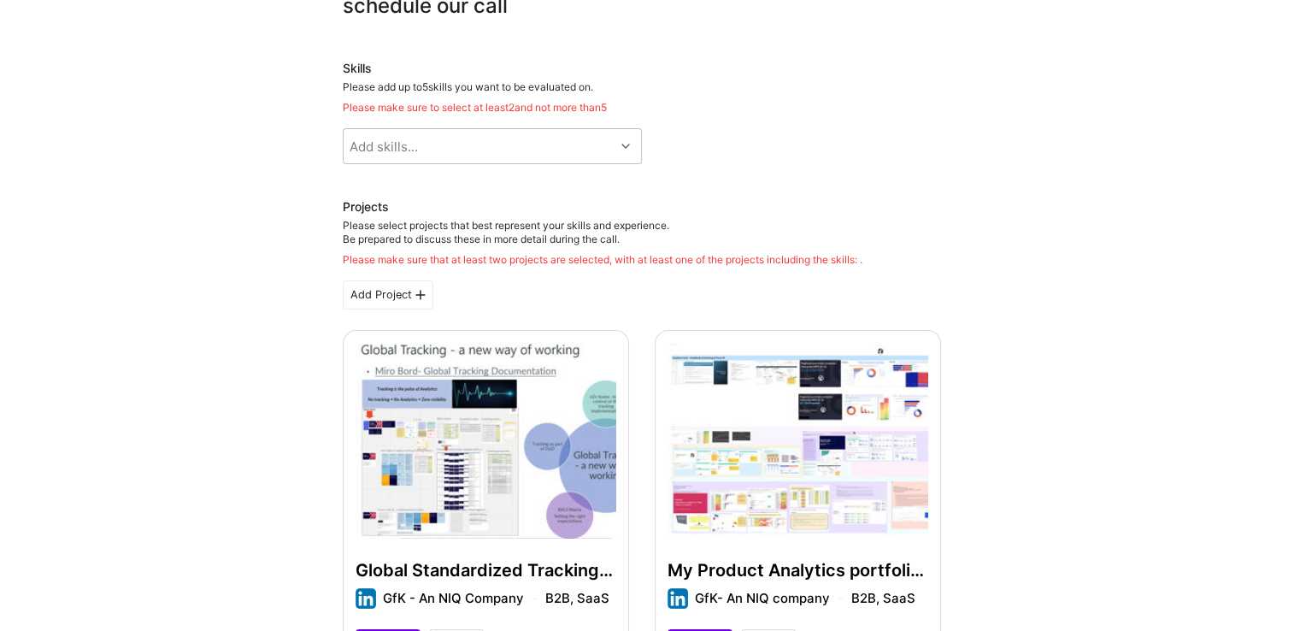
click at [369, 294] on div "Add Project" at bounding box center [388, 294] width 91 height 29
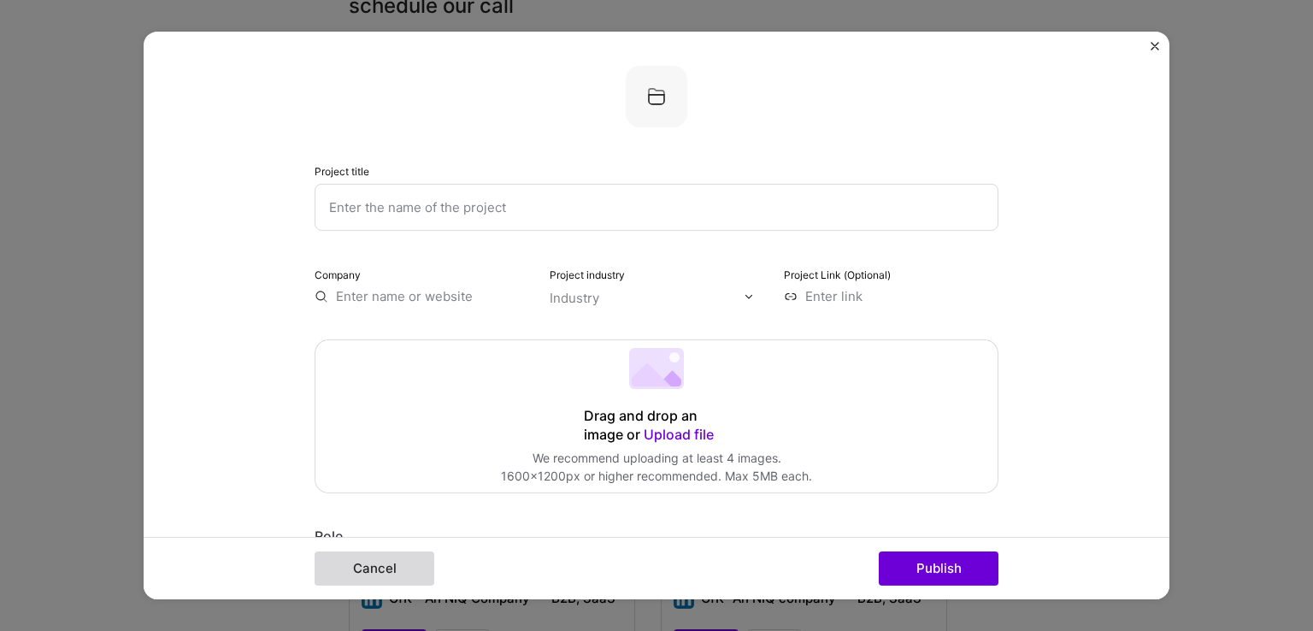
click at [383, 575] on button "Cancel" at bounding box center [375, 568] width 120 height 34
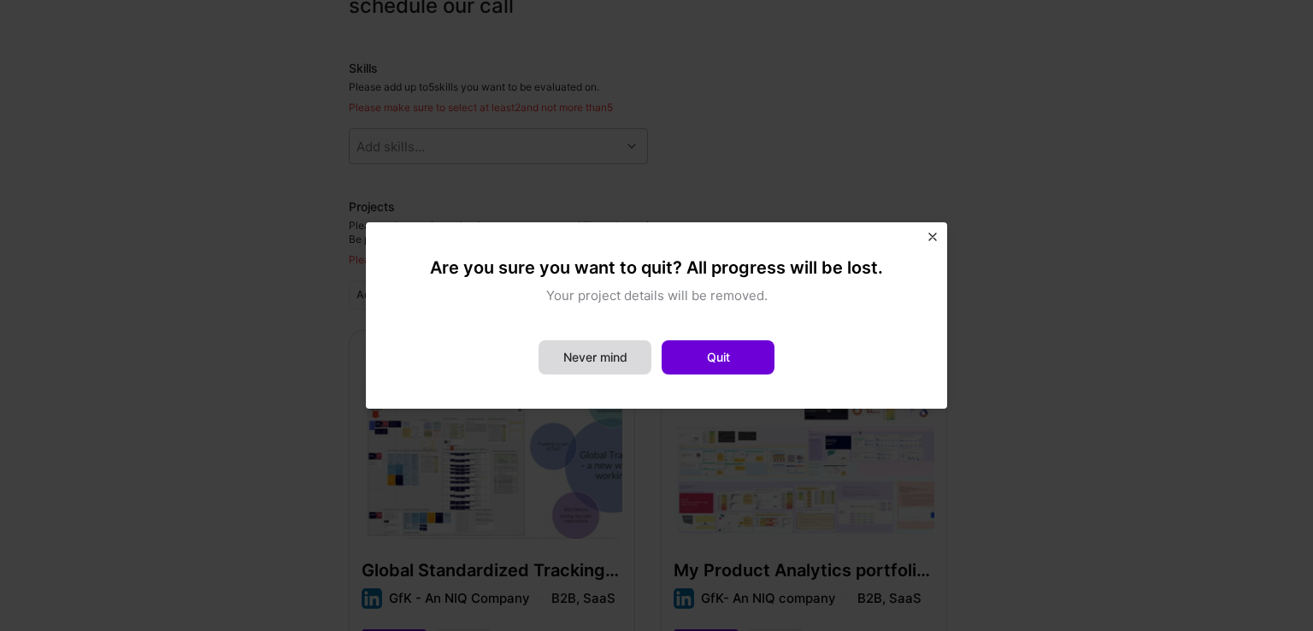
click at [639, 354] on button "Never mind" at bounding box center [594, 357] width 113 height 34
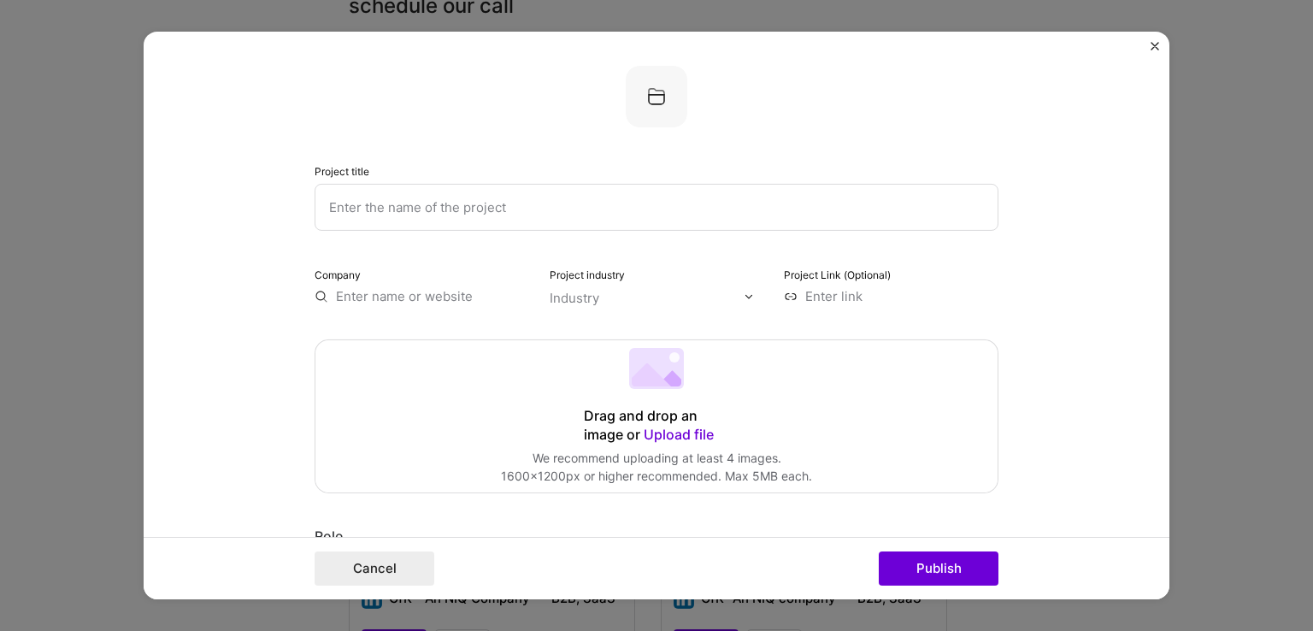
click at [1156, 42] on img "Close" at bounding box center [1154, 46] width 9 height 9
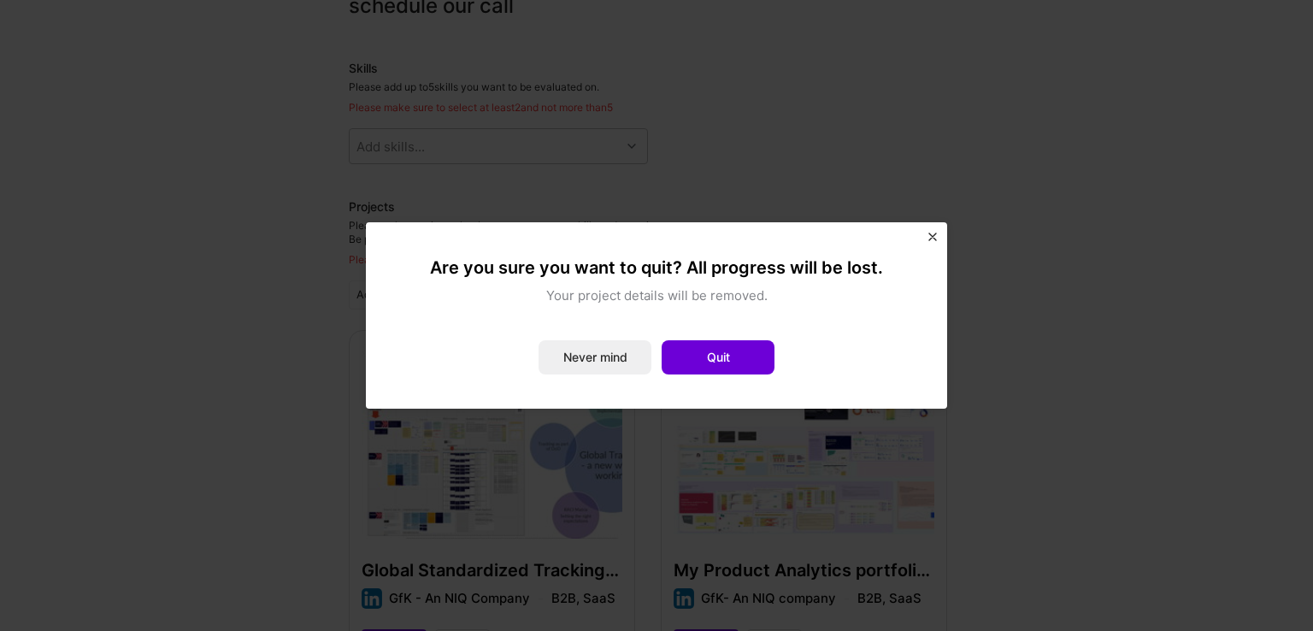
click at [740, 370] on button "Quit" at bounding box center [718, 357] width 113 height 34
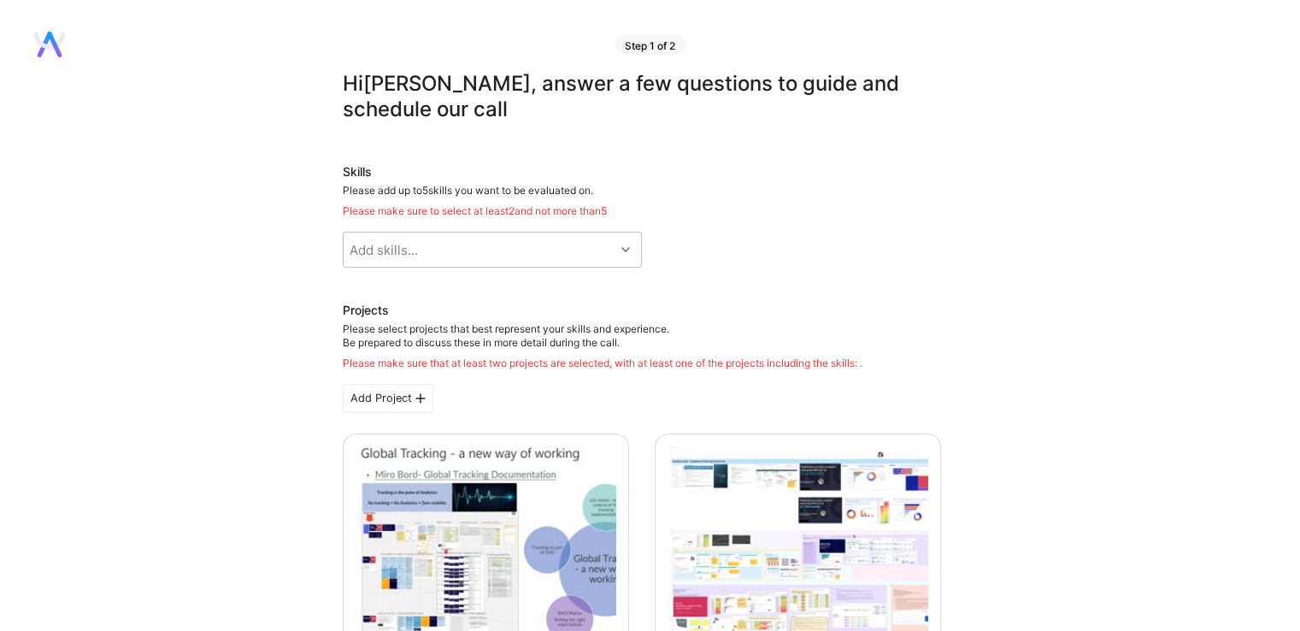
scroll to position [0, 0]
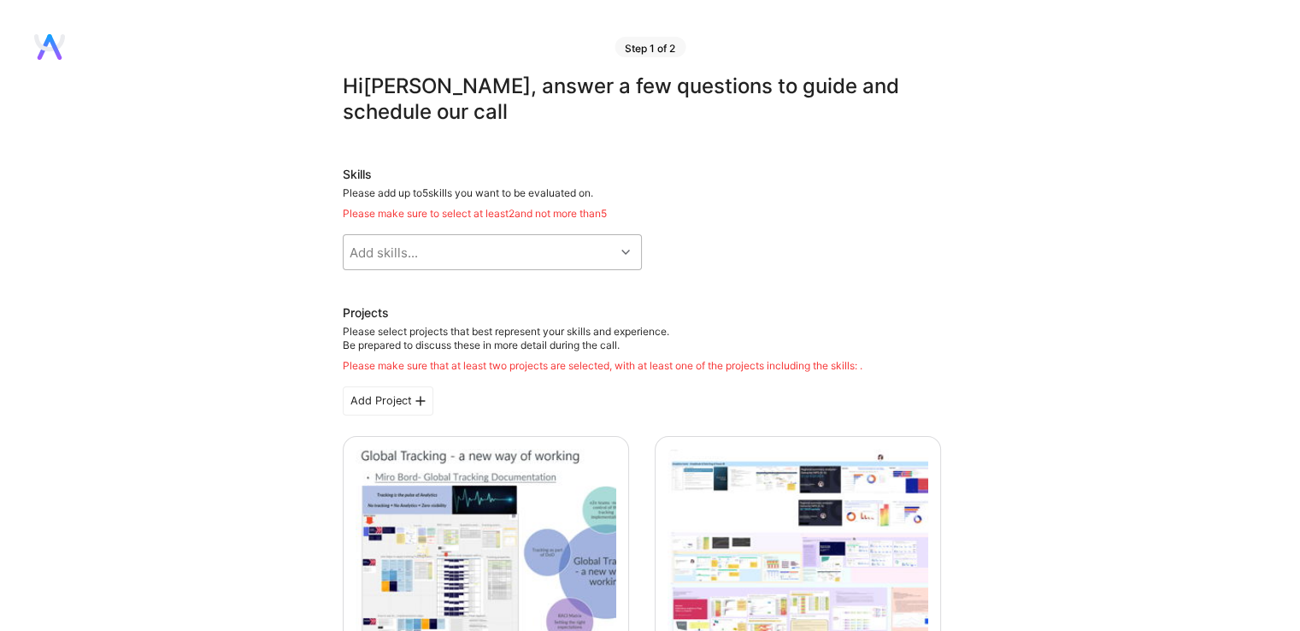
click at [592, 244] on div "Add skills..." at bounding box center [479, 252] width 271 height 34
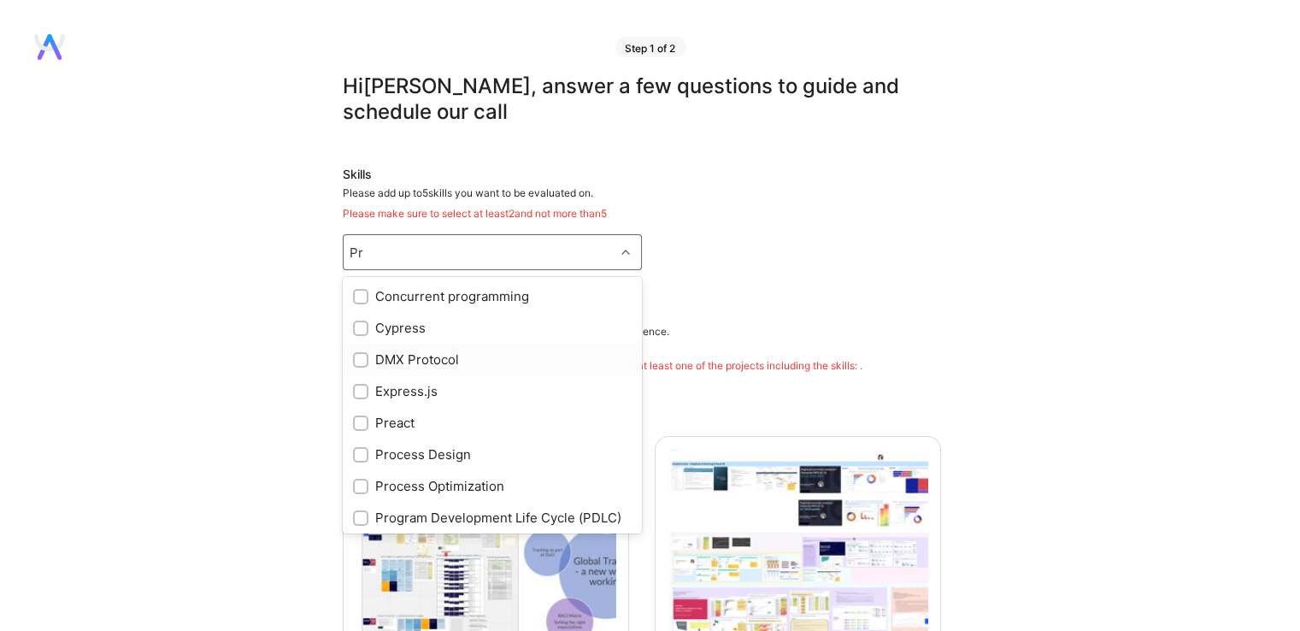
type input "P"
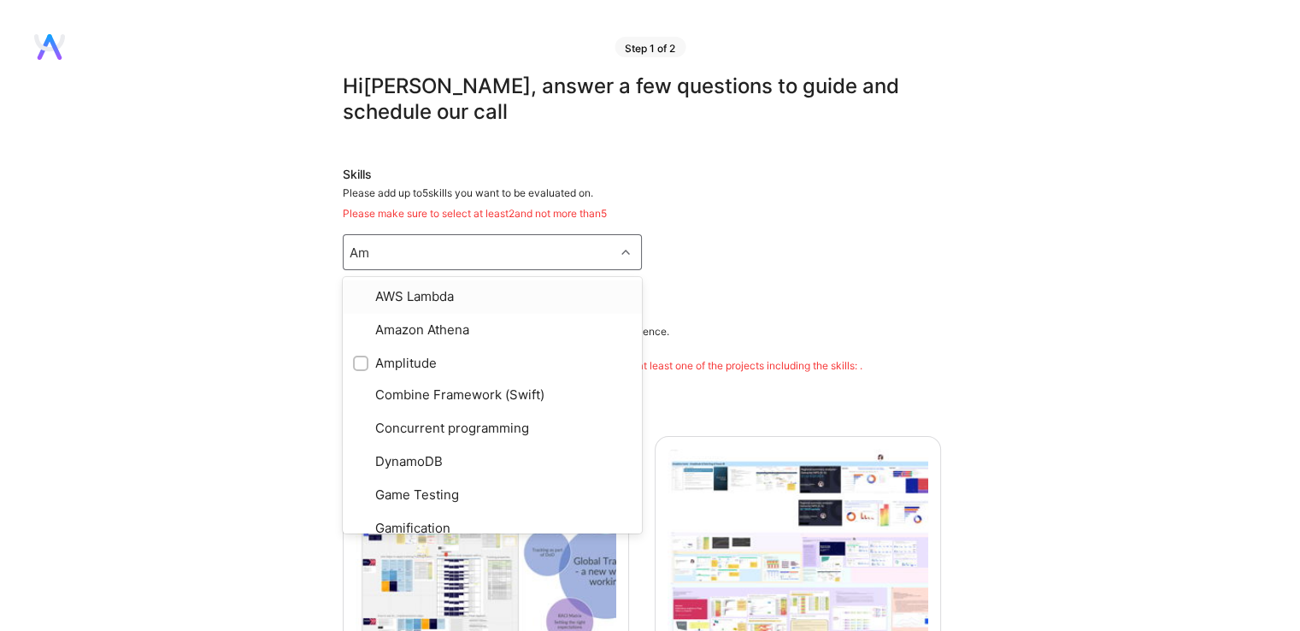
type input "Amp"
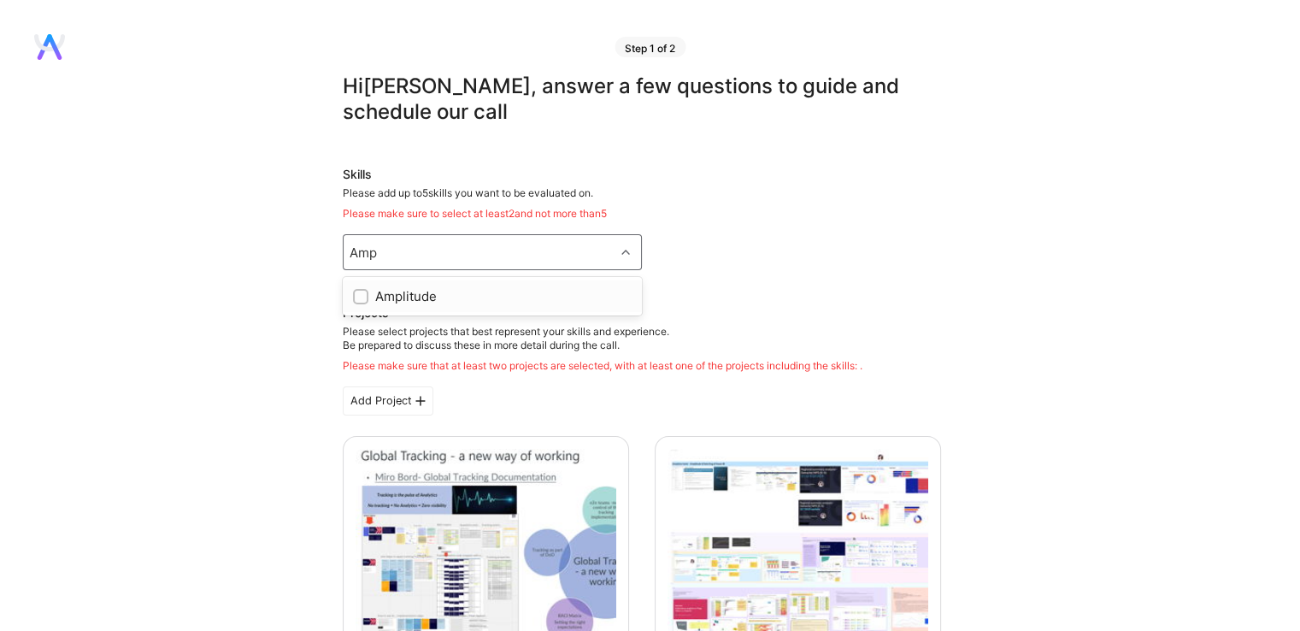
click at [359, 298] on input "checkbox" at bounding box center [362, 297] width 12 height 12
checkbox input "true"
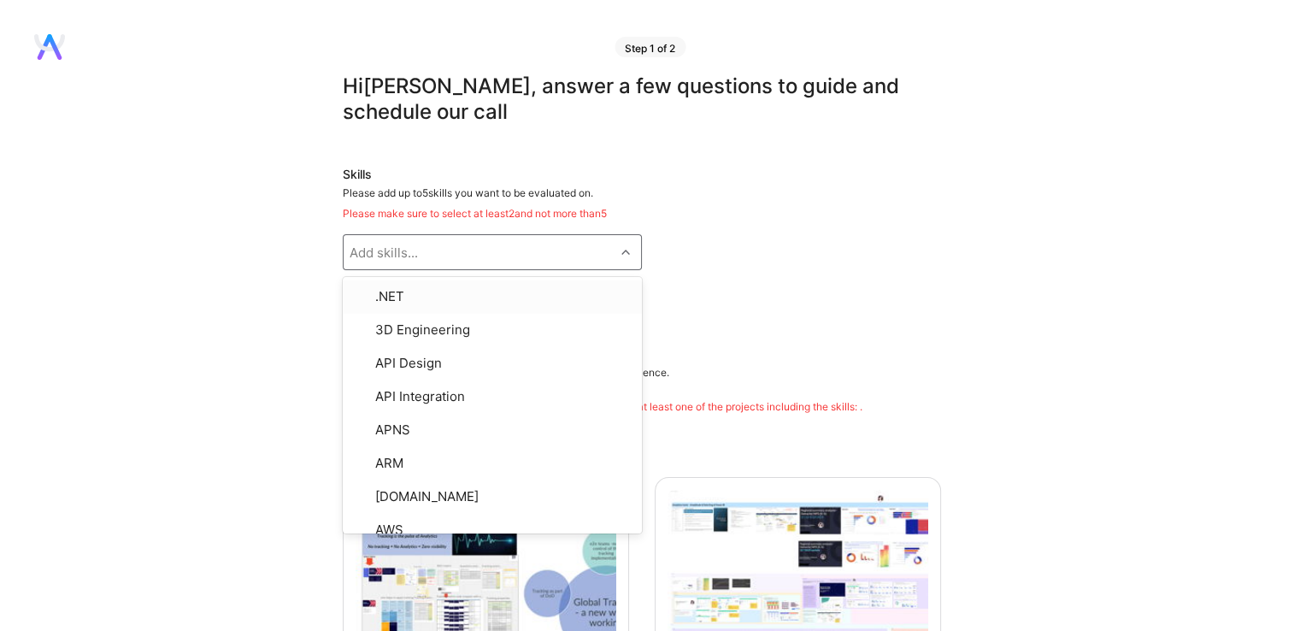
click at [455, 257] on div "Add skills..." at bounding box center [479, 252] width 271 height 34
type input "Pro"
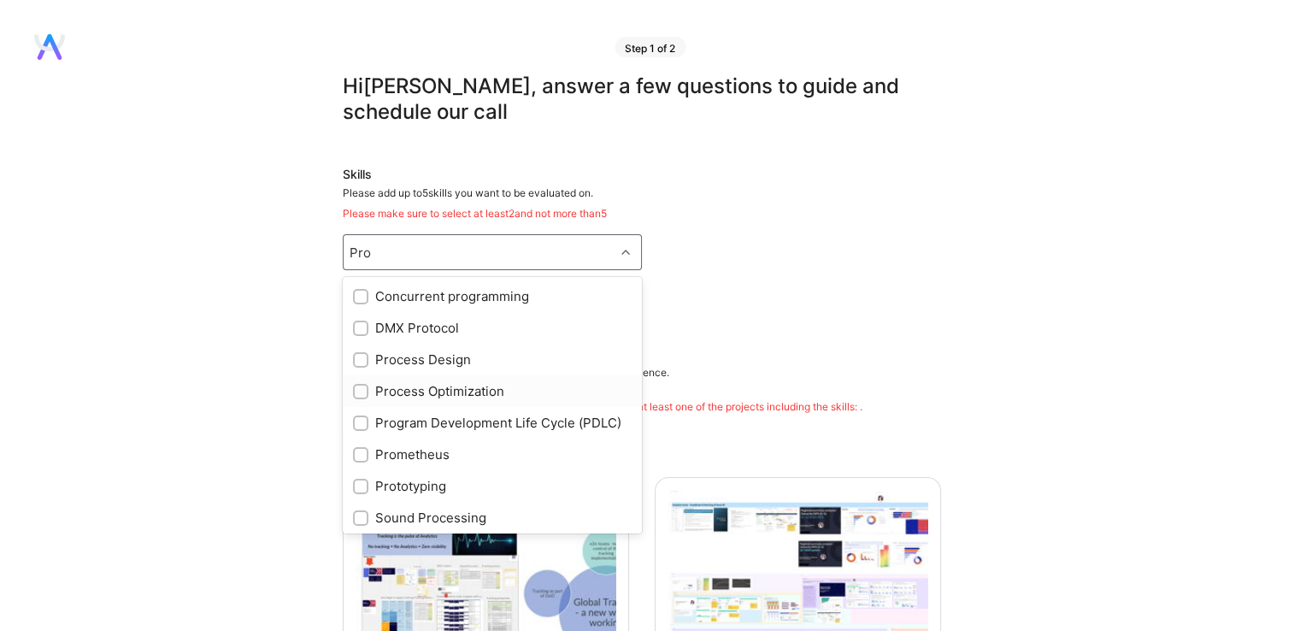
click at [363, 390] on input "checkbox" at bounding box center [362, 392] width 12 height 12
checkbox input "true"
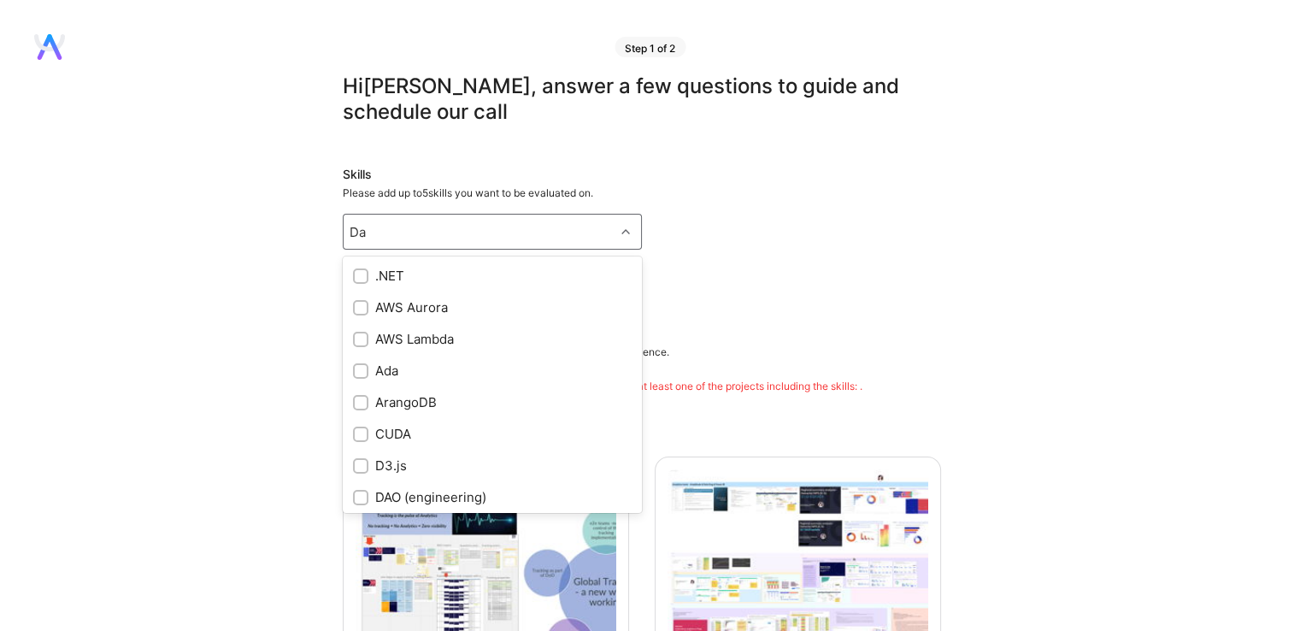
type input "D"
checkbox input "true"
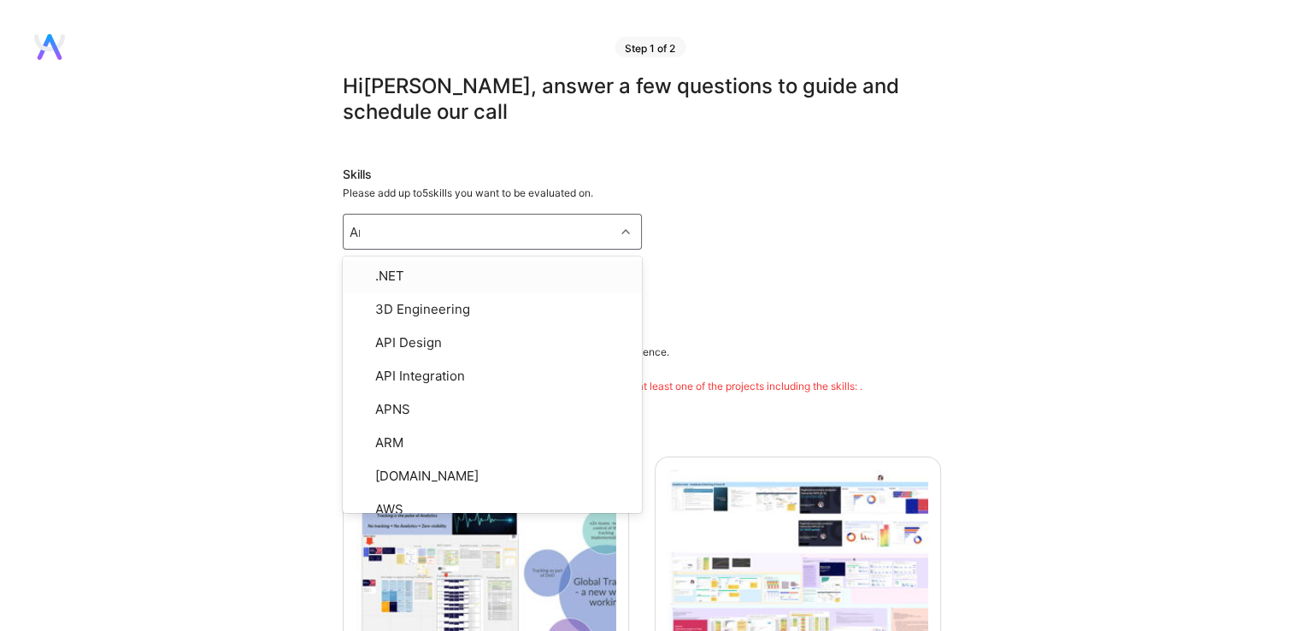
type input "Ana"
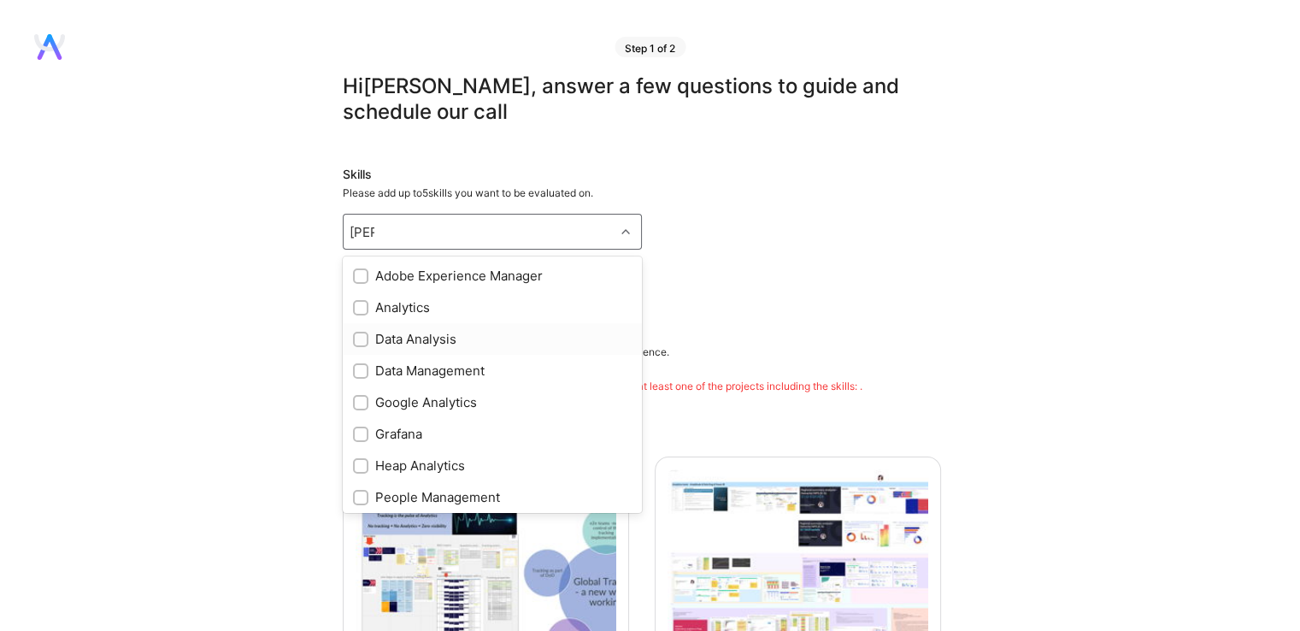
click at [362, 338] on input "checkbox" at bounding box center [362, 340] width 12 height 12
checkbox input "true"
type input "A"
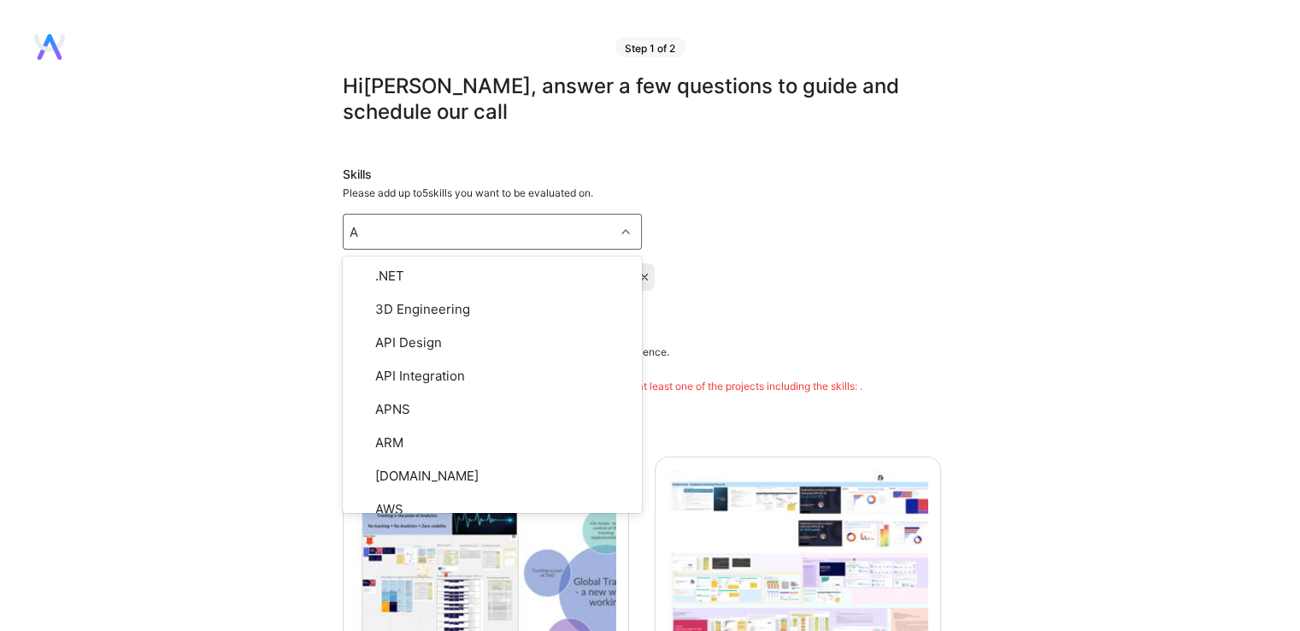
type input "An"
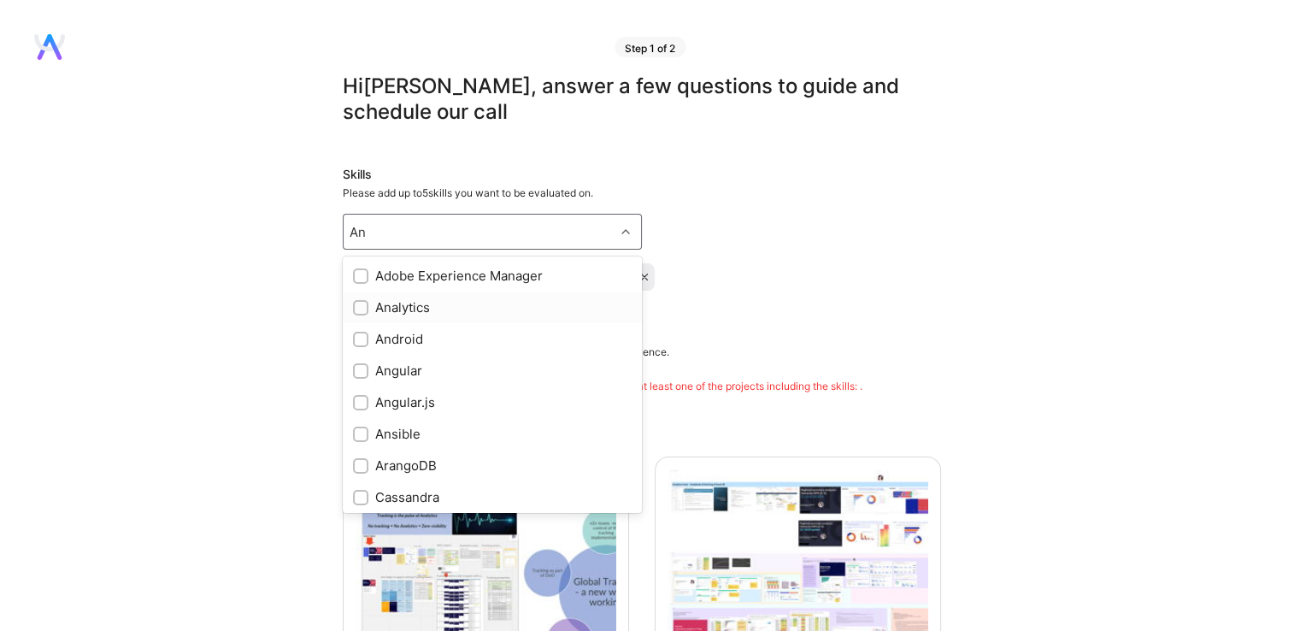
click at [362, 309] on input "checkbox" at bounding box center [362, 309] width 12 height 12
checkbox input "true"
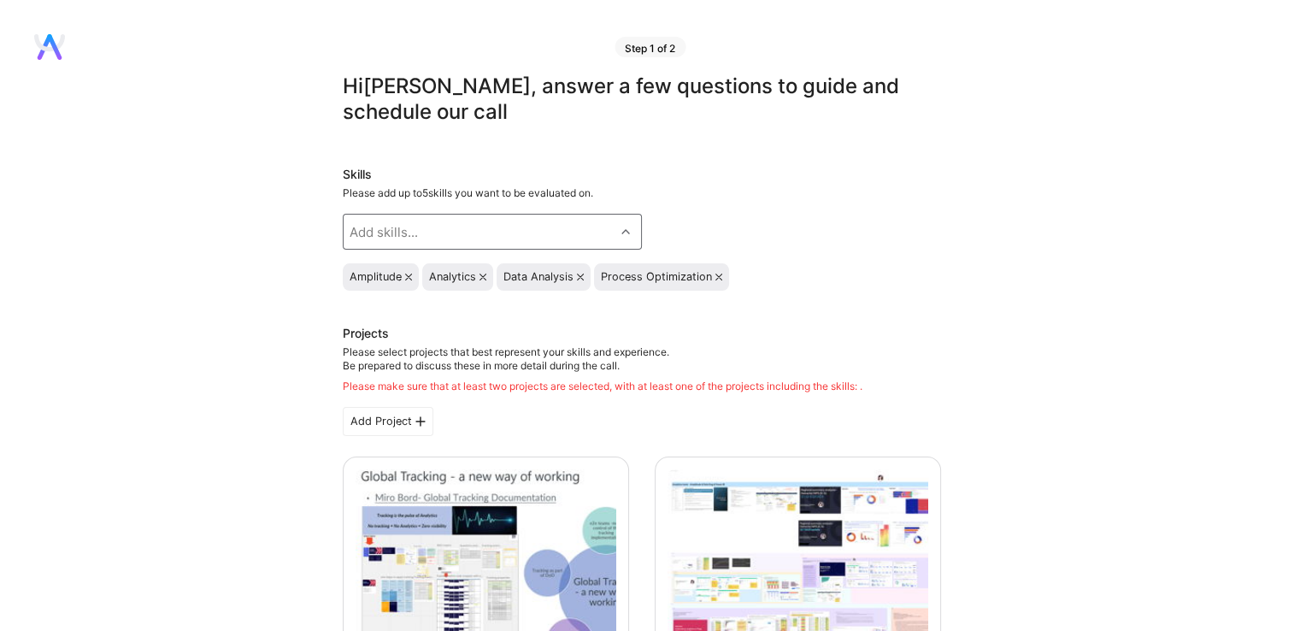
click at [421, 234] on div "Add skills..." at bounding box center [479, 232] width 271 height 34
type input "Power"
drag, startPoint x: 360, startPoint y: 275, endPoint x: 368, endPoint y: 271, distance: 9.6
click at [360, 276] on input "checkbox" at bounding box center [362, 277] width 12 height 12
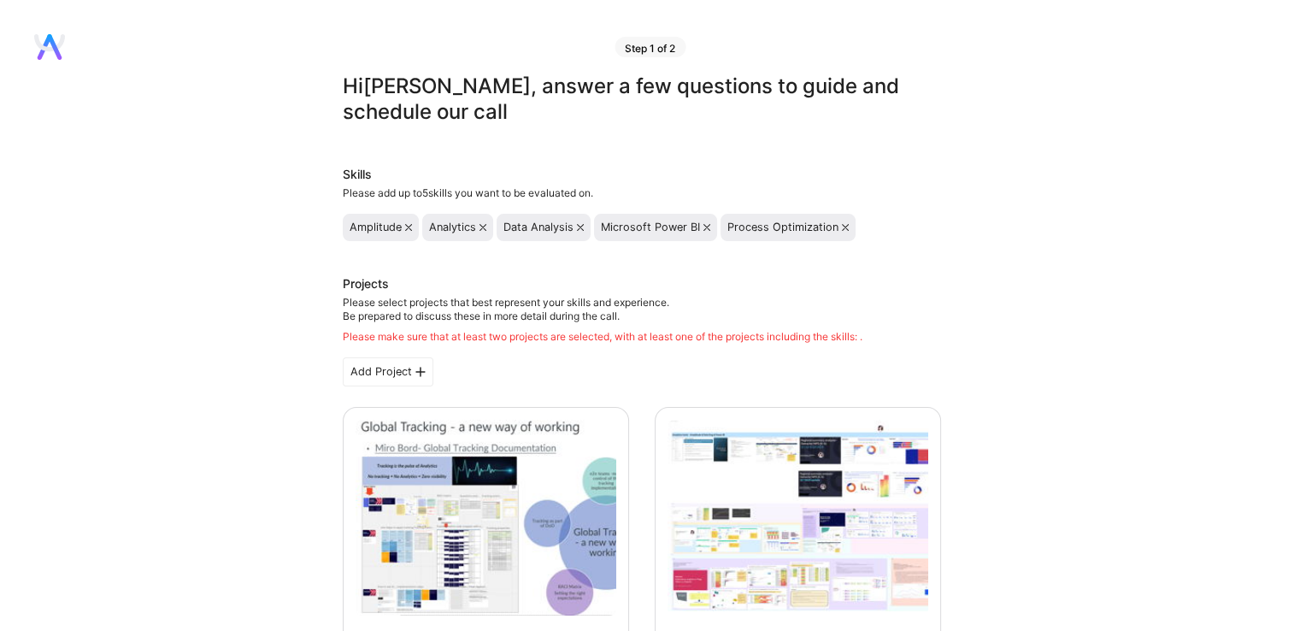
click at [483, 226] on icon at bounding box center [482, 227] width 7 height 7
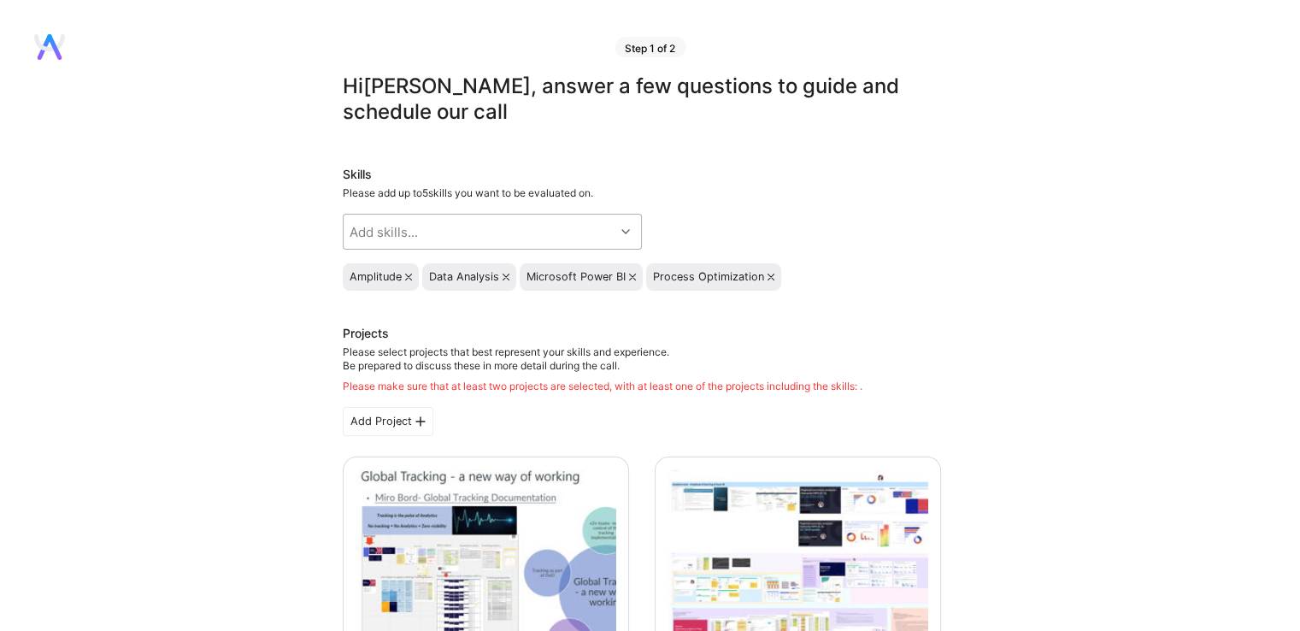
click at [471, 231] on div "Add skills..." at bounding box center [479, 232] width 271 height 34
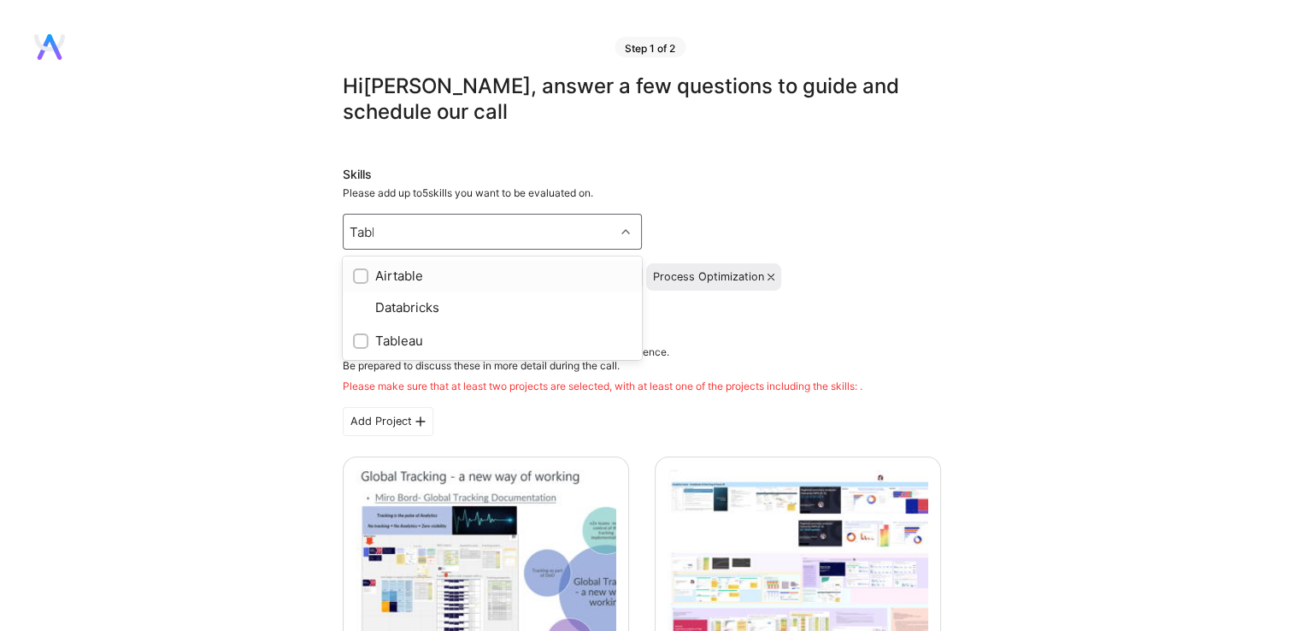
type input "Table"
click at [361, 305] on input "checkbox" at bounding box center [362, 309] width 12 height 12
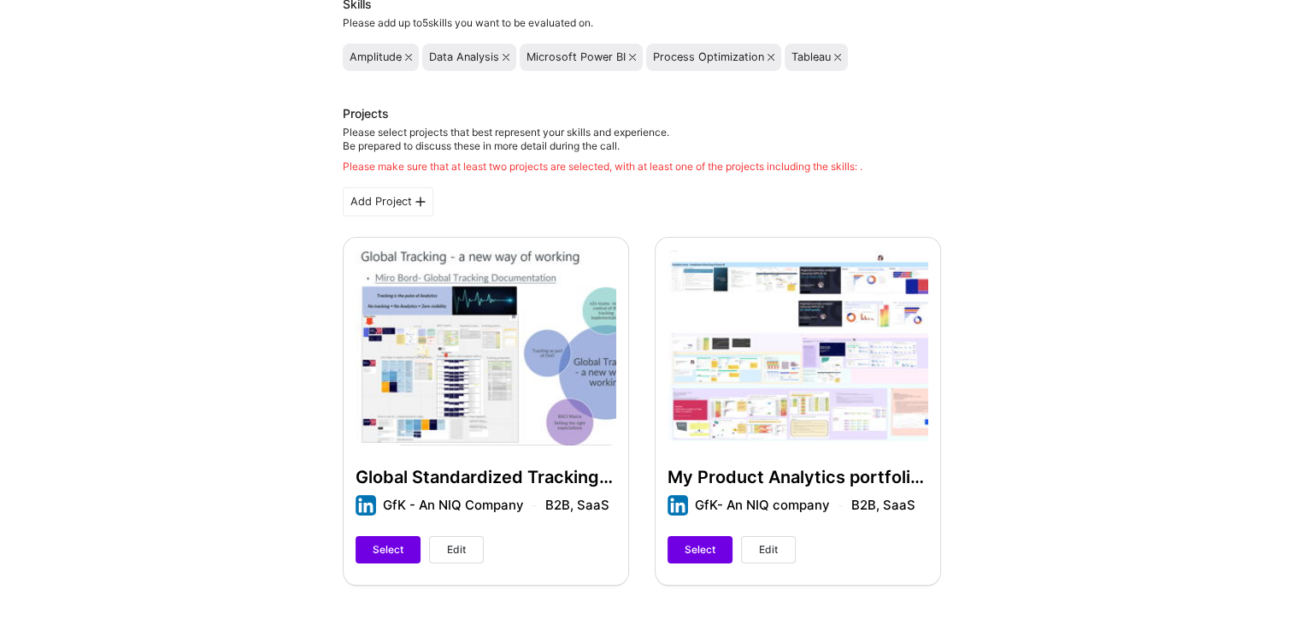
scroll to position [171, 0]
click at [697, 541] on span "Select" at bounding box center [700, 548] width 31 height 15
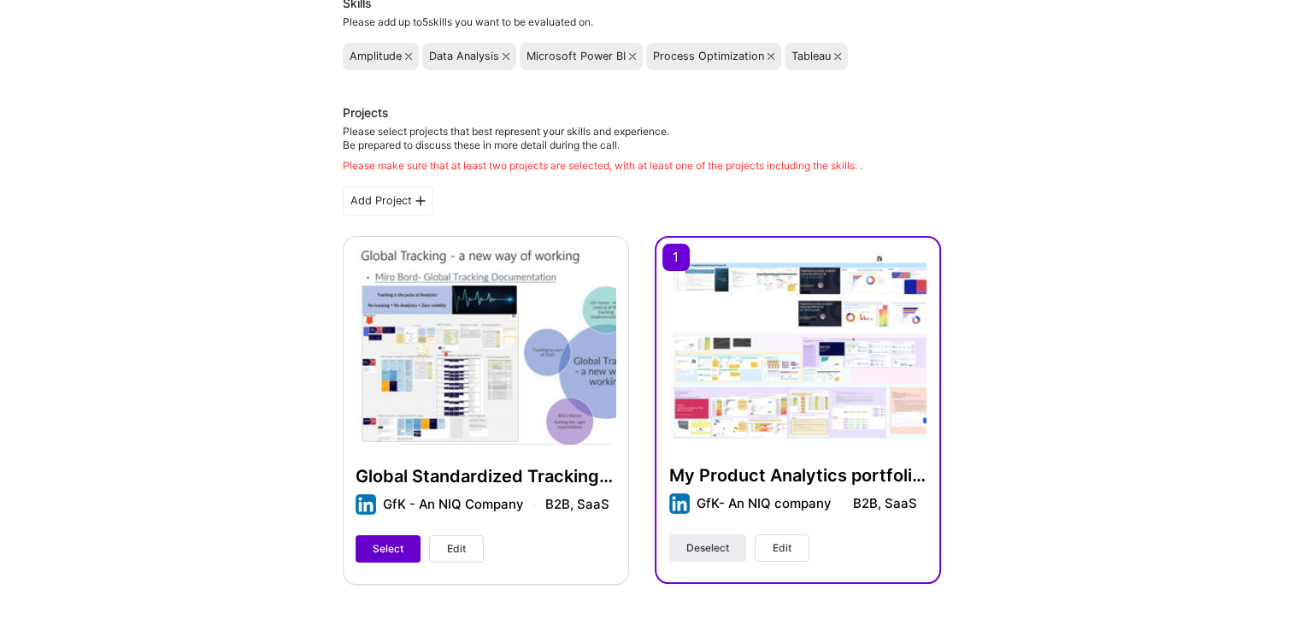
click at [401, 551] on span "Select" at bounding box center [388, 548] width 31 height 15
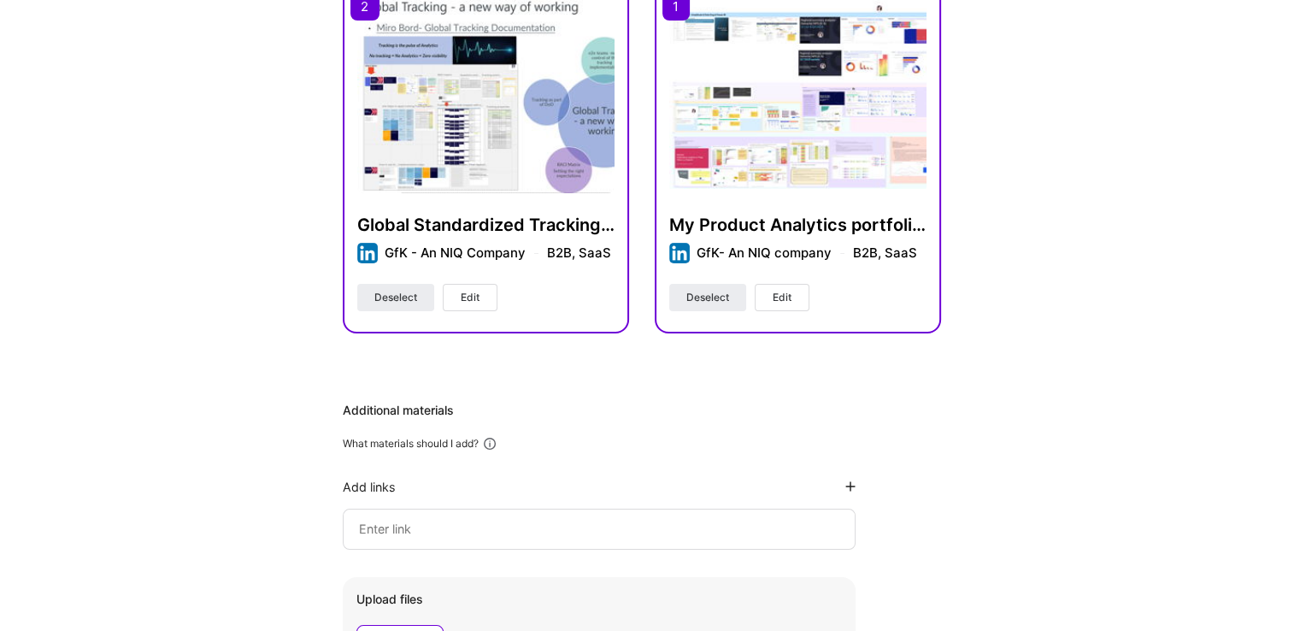
scroll to position [427, 0]
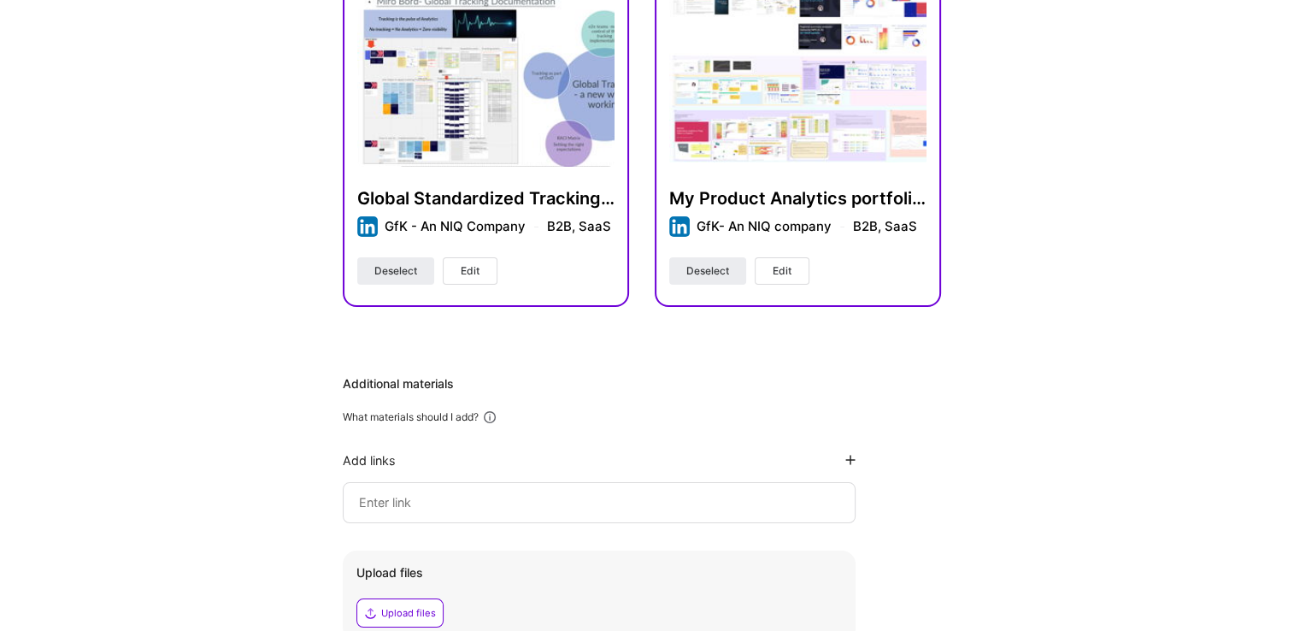
click at [443, 506] on input at bounding box center [599, 502] width 484 height 21
paste input "https://www.linkedin.com/in/anna-kirkova-indzhova-80907816/"
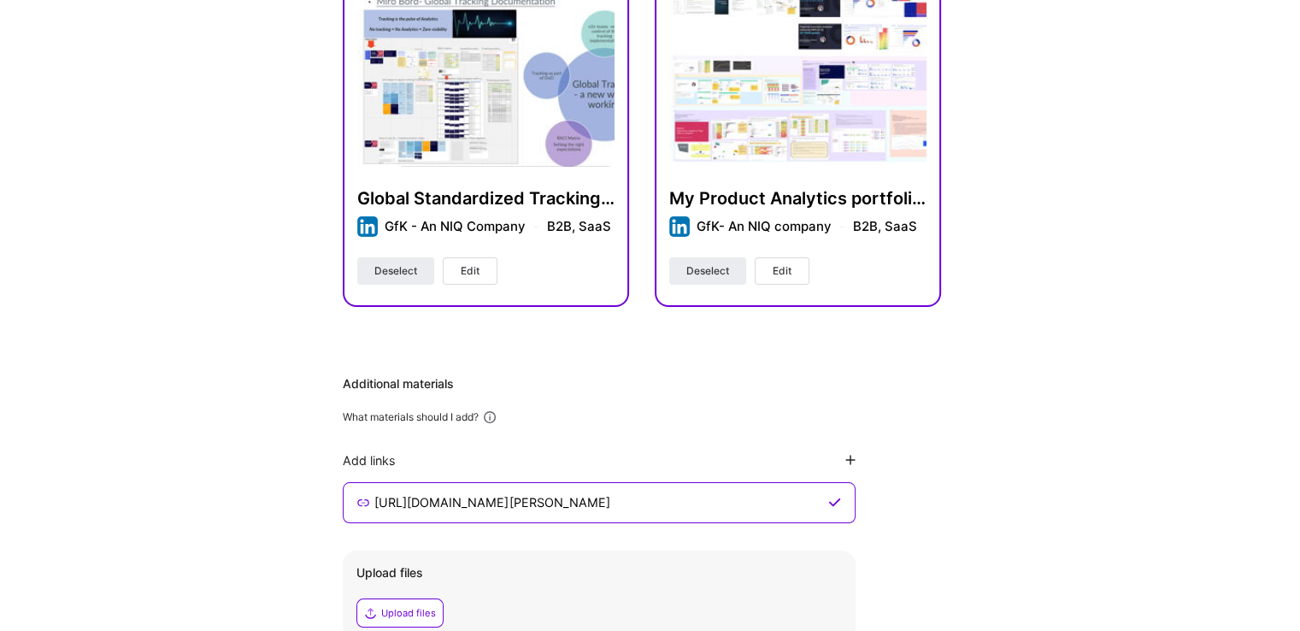
type input "https://www.linkedin.com/in/anna-kirkova-indzhova-80907816/"
click at [831, 504] on icon at bounding box center [834, 503] width 13 height 14
click at [848, 462] on icon at bounding box center [850, 460] width 10 height 10
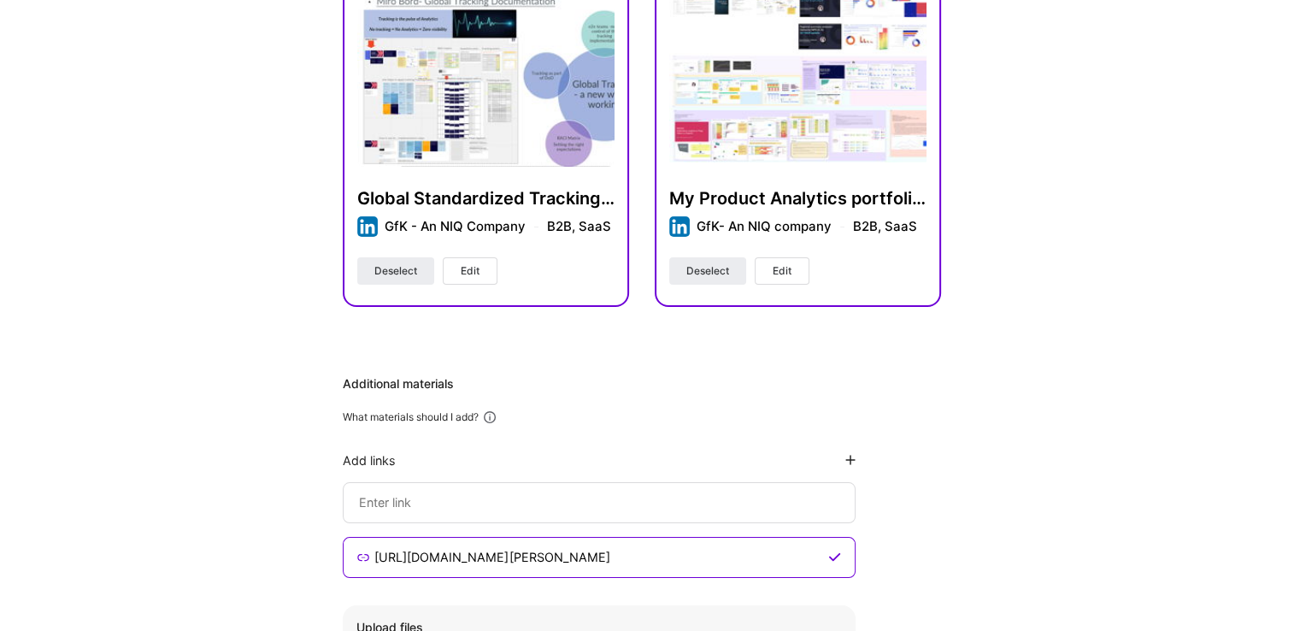
click at [648, 487] on div at bounding box center [599, 502] width 513 height 41
click at [630, 547] on input at bounding box center [598, 557] width 451 height 21
click at [454, 547] on input at bounding box center [598, 557] width 451 height 21
paste input "https://www.amplitude.com/blog/pioneer-award-finalists-2023?tm_source=twitter&u…"
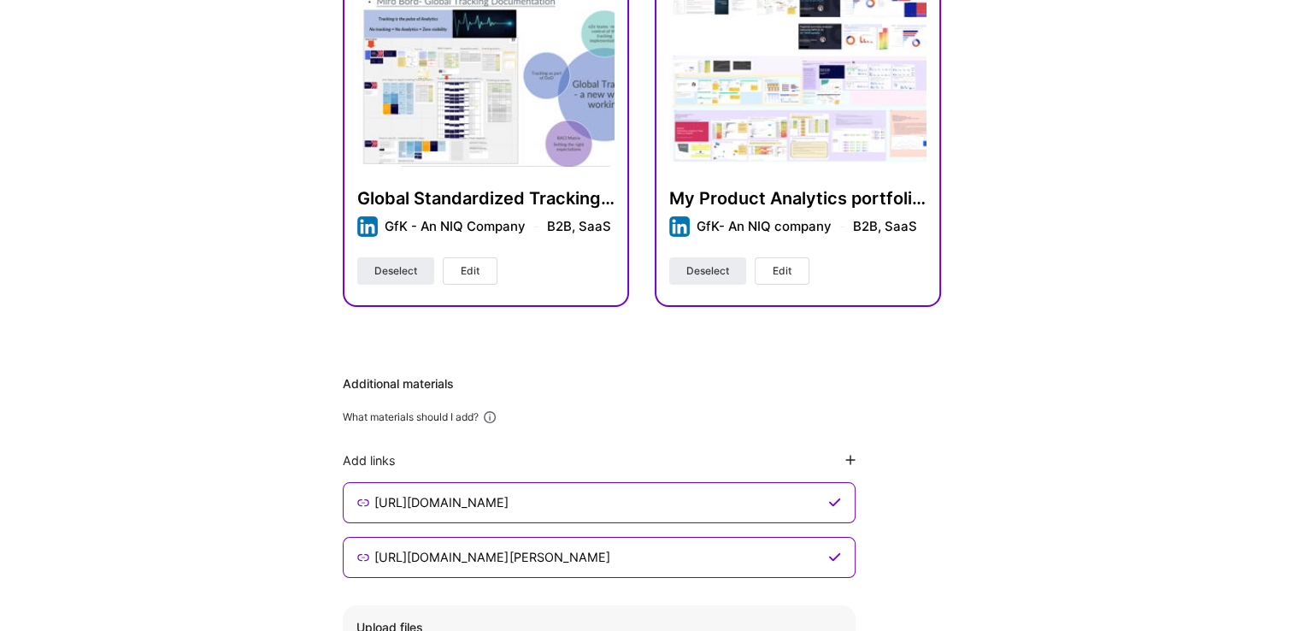
scroll to position [0, 0]
drag, startPoint x: 359, startPoint y: 504, endPoint x: 973, endPoint y: 454, distance: 615.7
click at [973, 454] on div "Hi Anna , answer a few questions to guide and schedule our call Skills Please a…" at bounding box center [641, 294] width 1283 height 1297
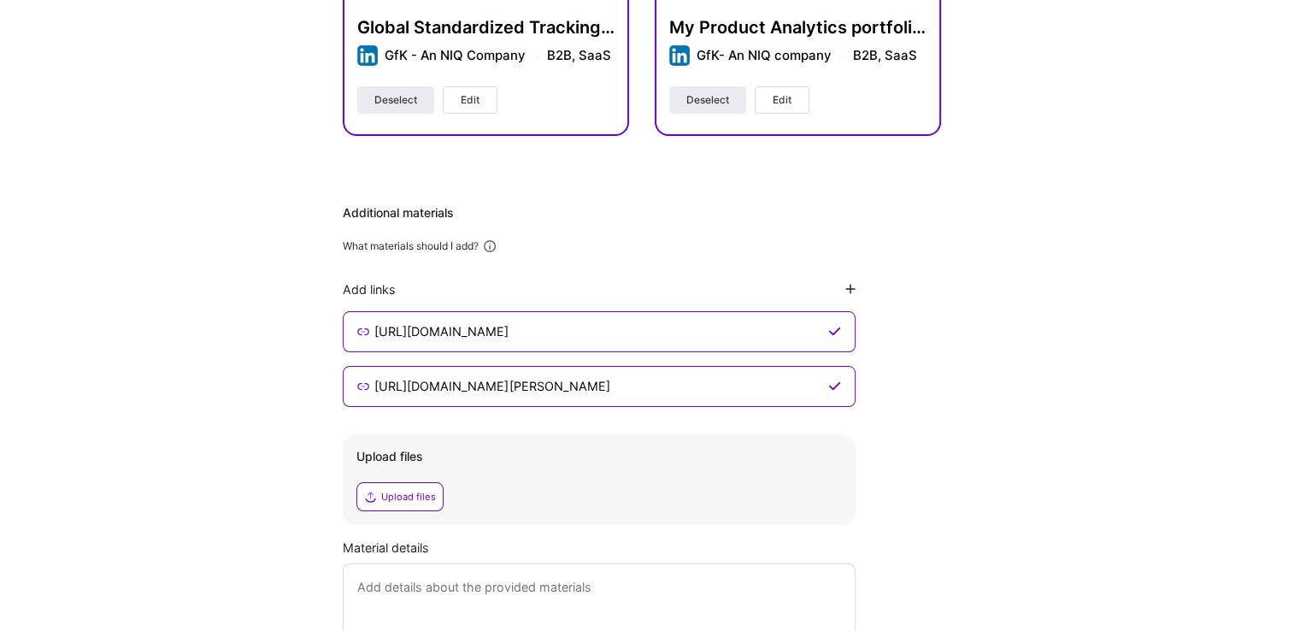
scroll to position [0, 369]
drag, startPoint x: 373, startPoint y: 332, endPoint x: 849, endPoint y: 322, distance: 476.2
click at [849, 322] on div "https://www.amplitude.com/blog/pioneer-award-finalists-2023?tm_source=twitter&u…" at bounding box center [599, 331] width 513 height 41
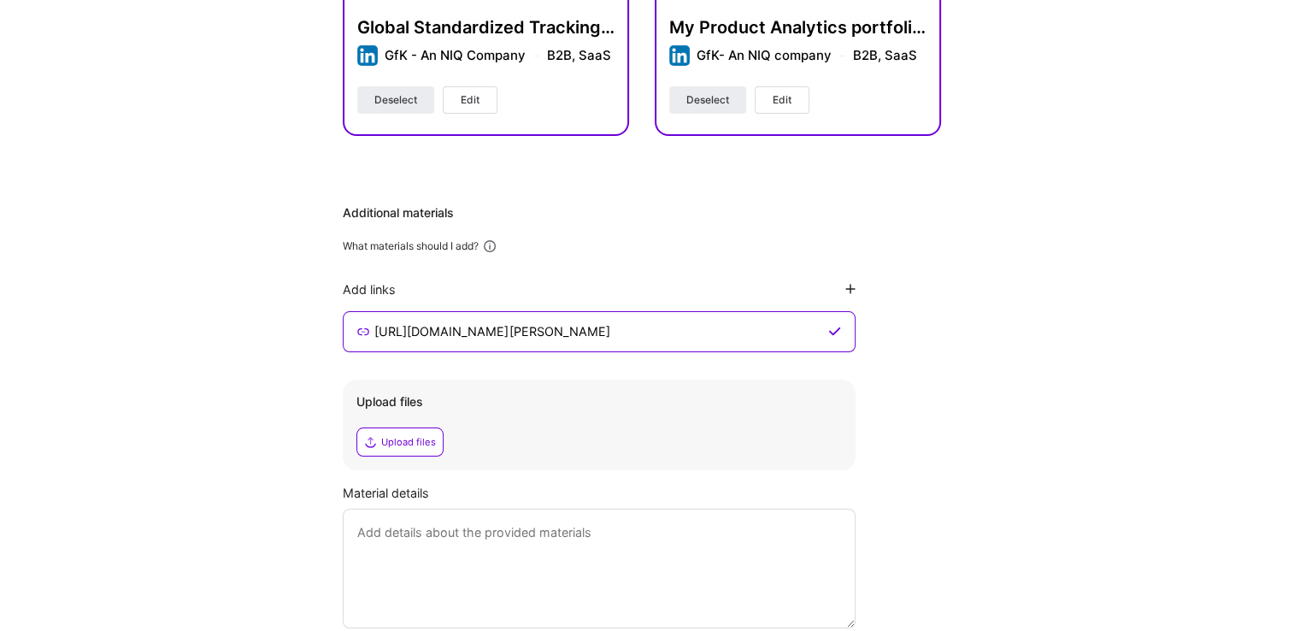
scroll to position [0, 0]
type input "https://www.linkedin.com/in/anna-kirkova-indzhova-80907816/"
click at [851, 288] on icon at bounding box center [850, 289] width 10 height 10
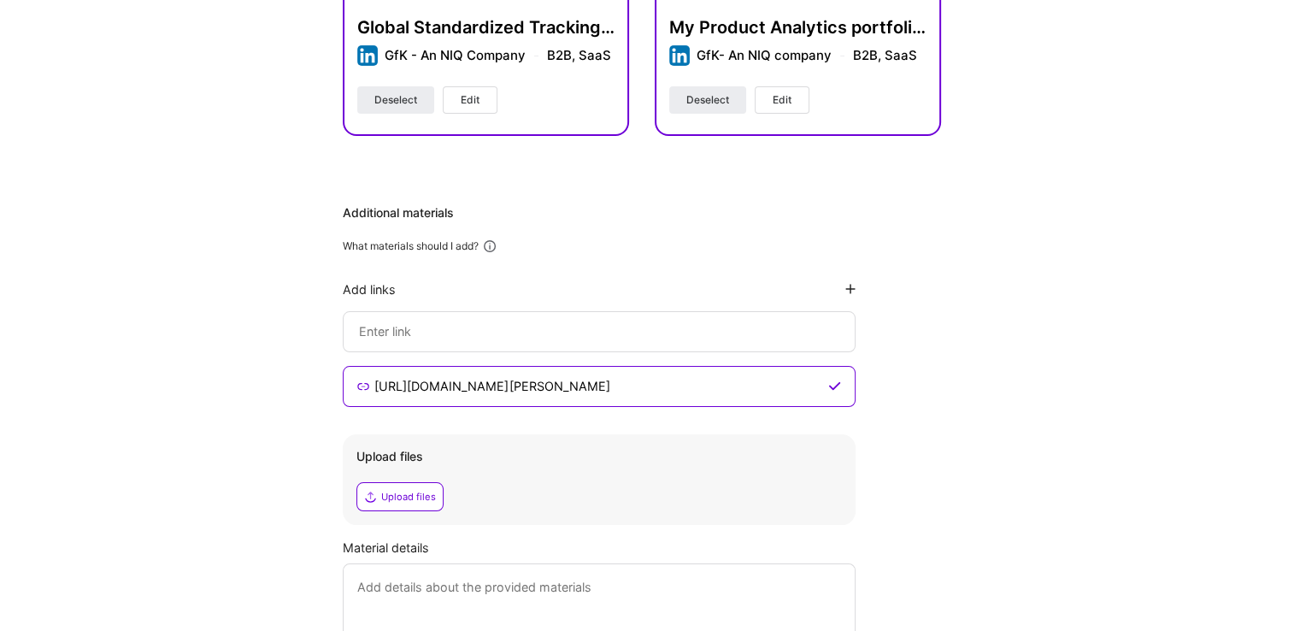
click at [554, 376] on input at bounding box center [598, 386] width 451 height 21
paste input "https://www.linkedin.com/feed/update/urn:li:activity:7130173612812083200/"
type input "https://www.linkedin.com/feed/update/urn:li:activity:7130173612812083200/"
click at [1045, 272] on div "Hi Anna , answer a few questions to guide and schedule our call Skills Please a…" at bounding box center [641, 123] width 1283 height 1297
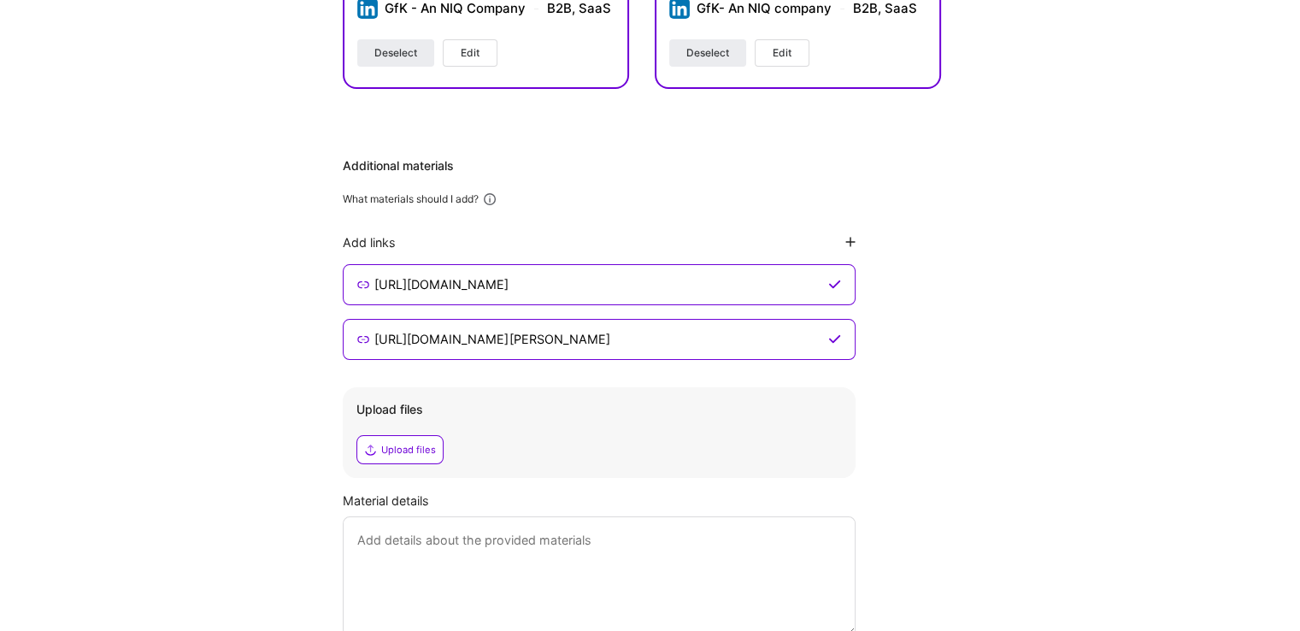
scroll to position [684, 0]
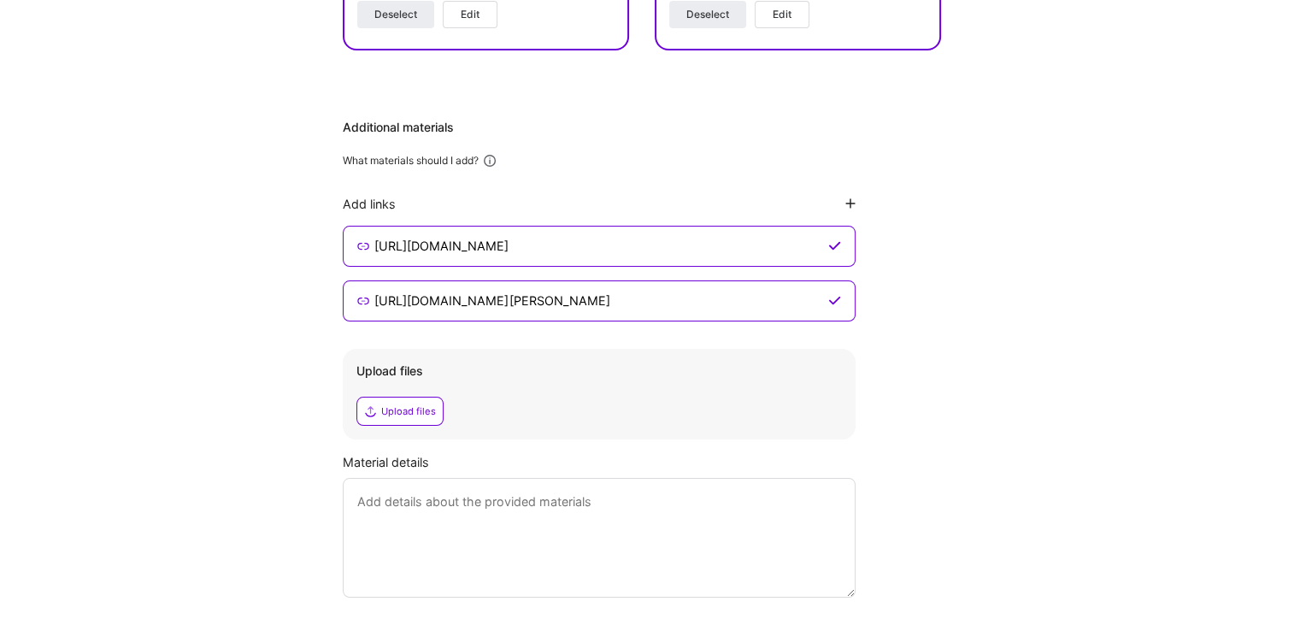
click at [413, 416] on div "Upload files" at bounding box center [408, 411] width 55 height 14
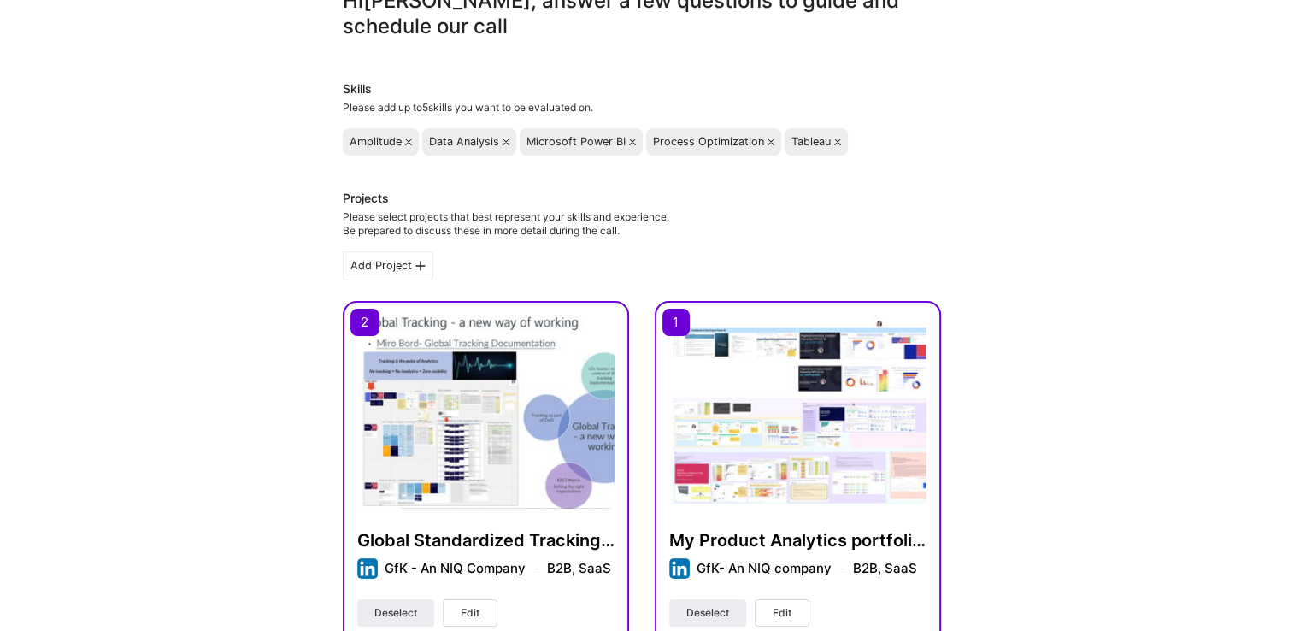
scroll to position [0, 0]
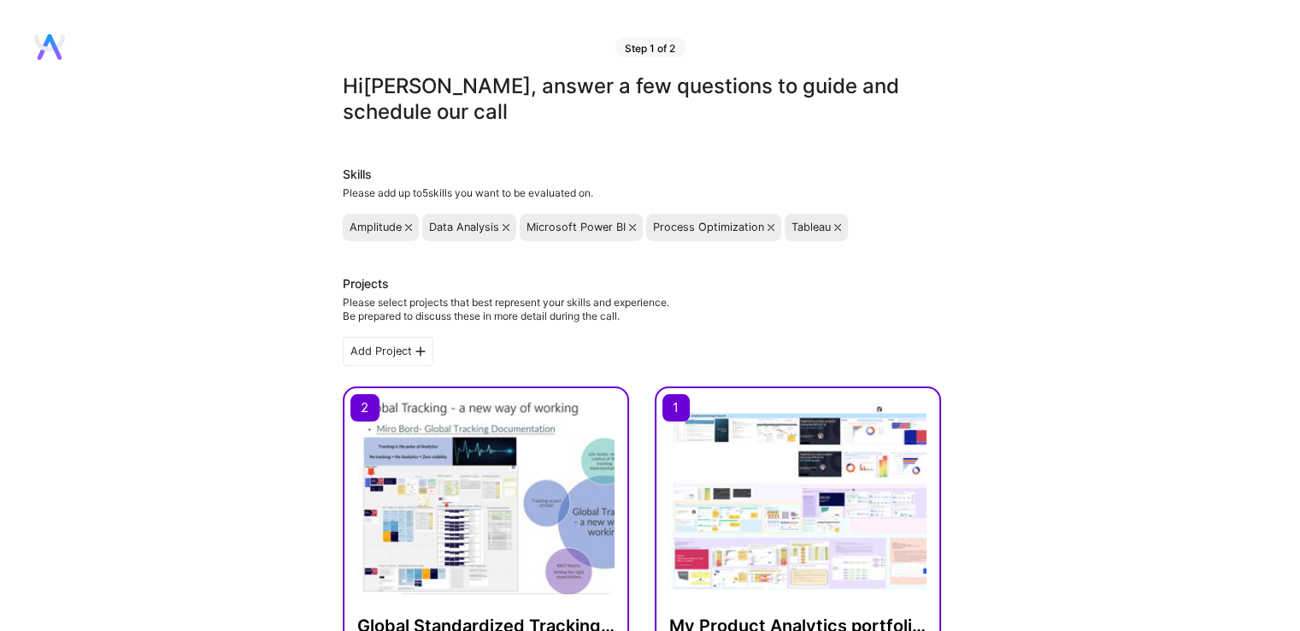
click at [713, 227] on div "Process Optimization" at bounding box center [708, 228] width 111 height 14
click at [768, 229] on icon at bounding box center [771, 227] width 7 height 7
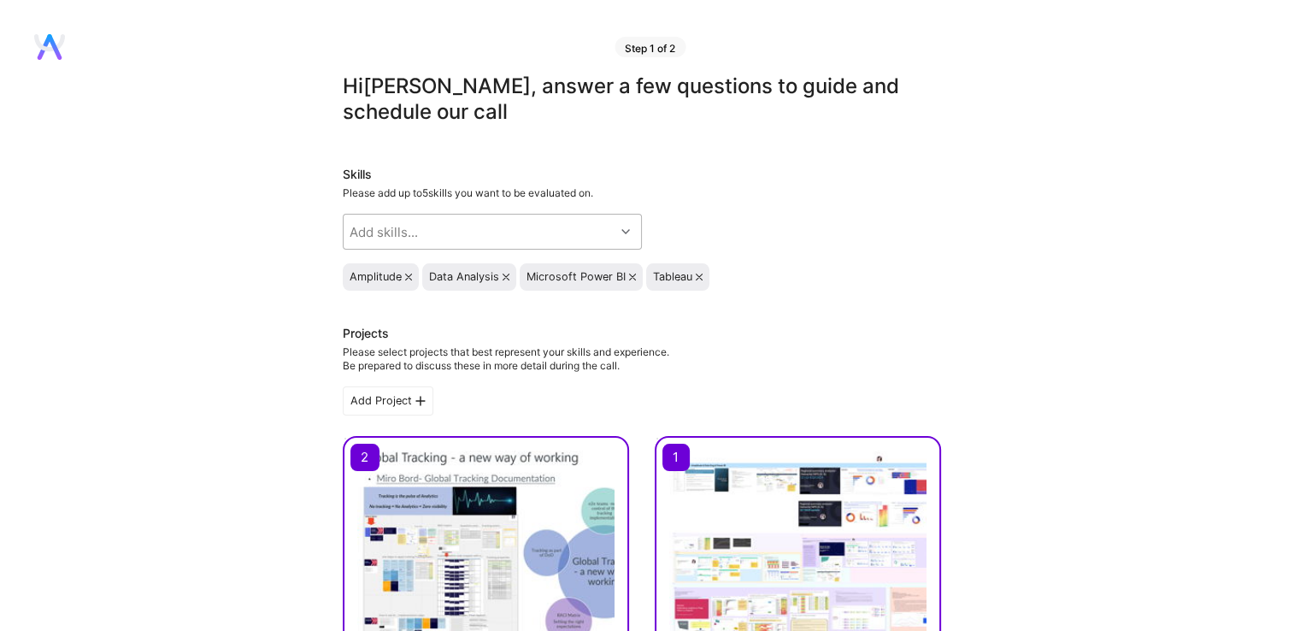
click at [572, 238] on div "Add skills..." at bounding box center [479, 232] width 271 height 34
type input "Data"
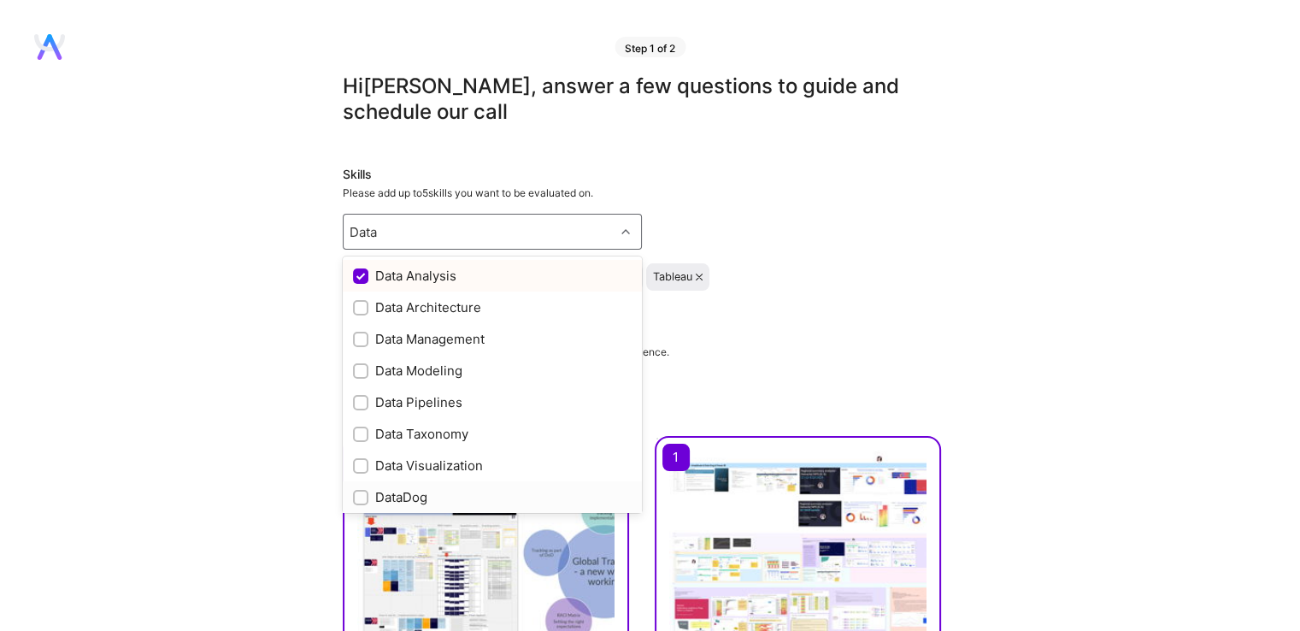
click at [359, 497] on input "checkbox" at bounding box center [362, 498] width 12 height 12
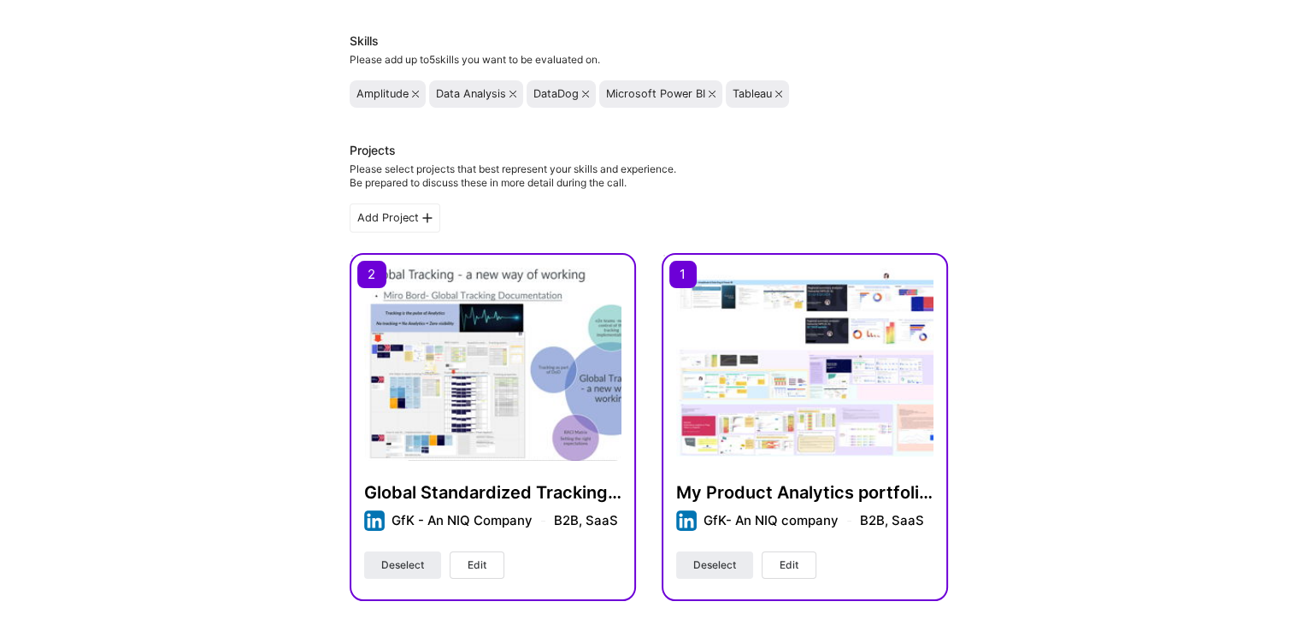
scroll to position [112, 0]
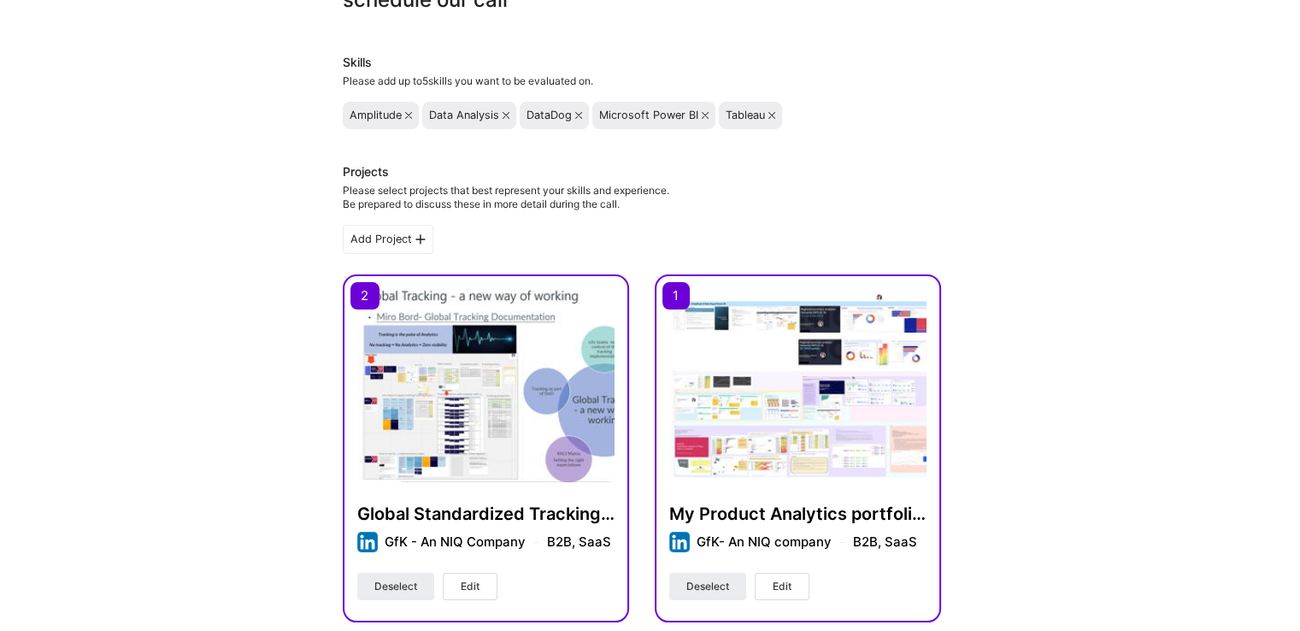
click at [791, 385] on img at bounding box center [797, 385] width 257 height 193
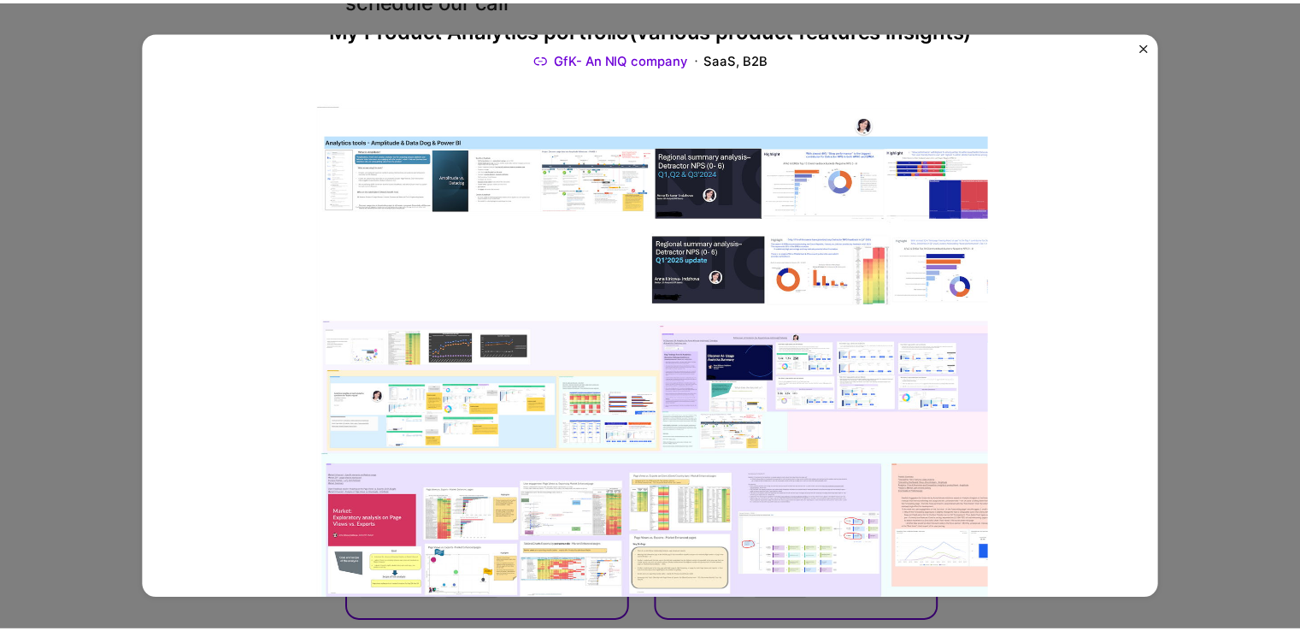
scroll to position [85, 0]
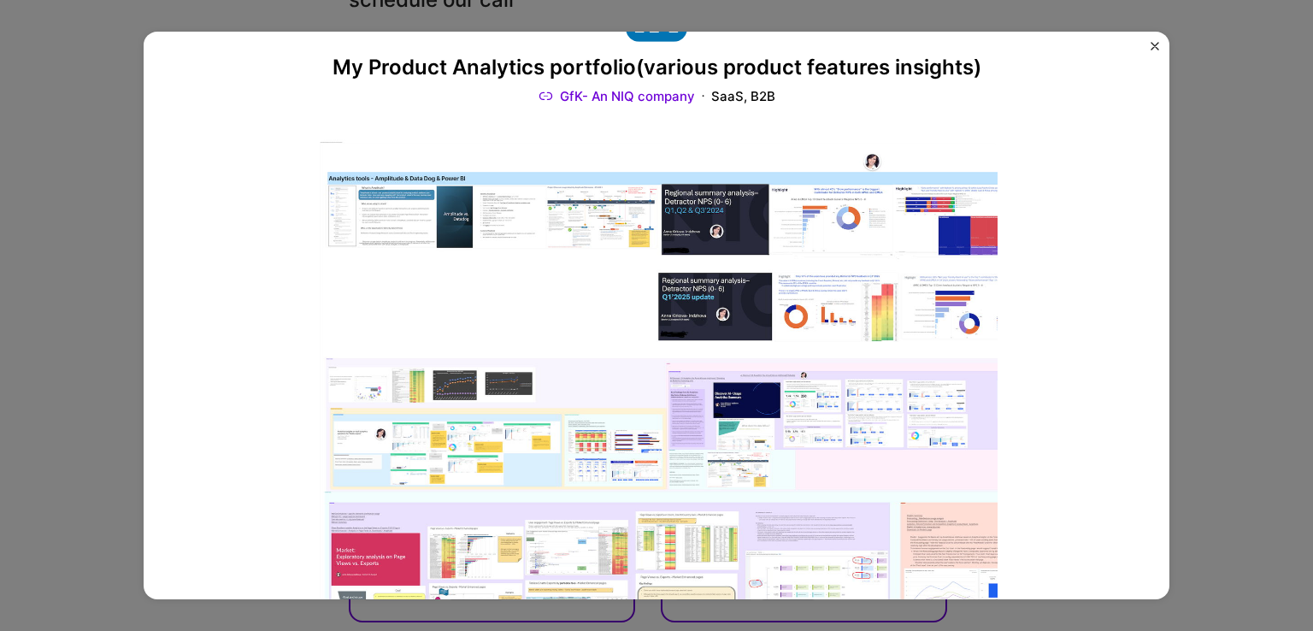
click at [1155, 44] on img "Close" at bounding box center [1154, 46] width 9 height 9
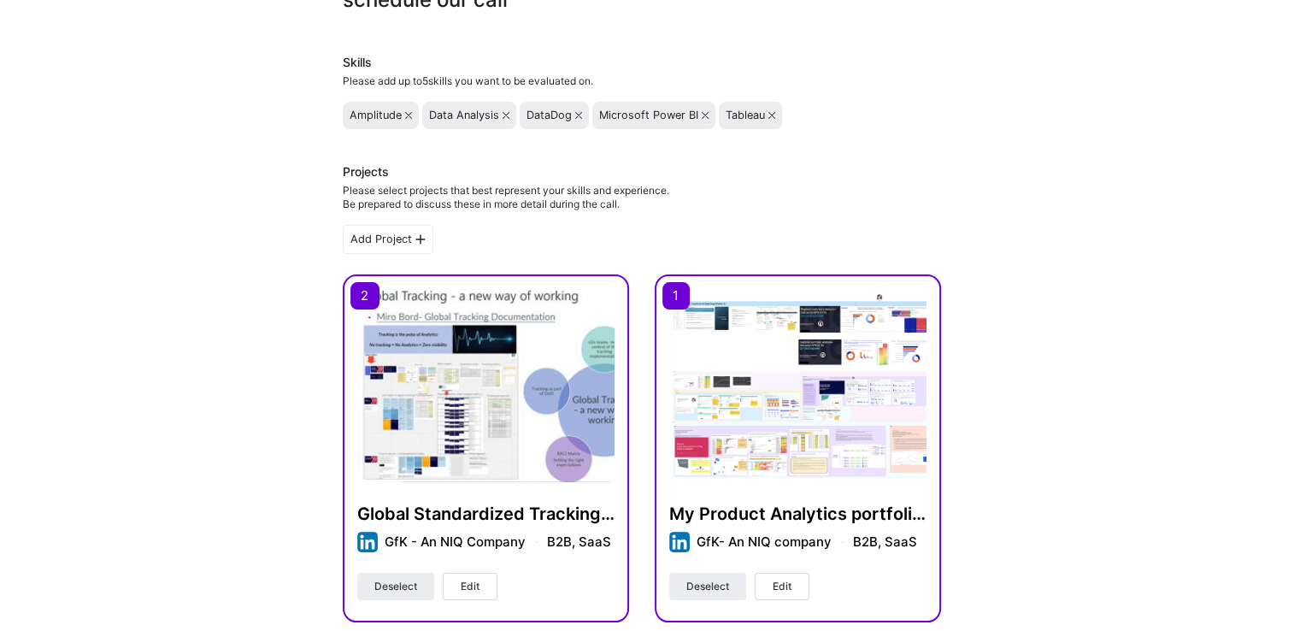
drag, startPoint x: 1250, startPoint y: 141, endPoint x: 1241, endPoint y: 149, distance: 11.5
click at [1250, 142] on div "Hi Anna , answer a few questions to guide and schedule our call Skills Please a…" at bounding box center [641, 610] width 1283 height 1297
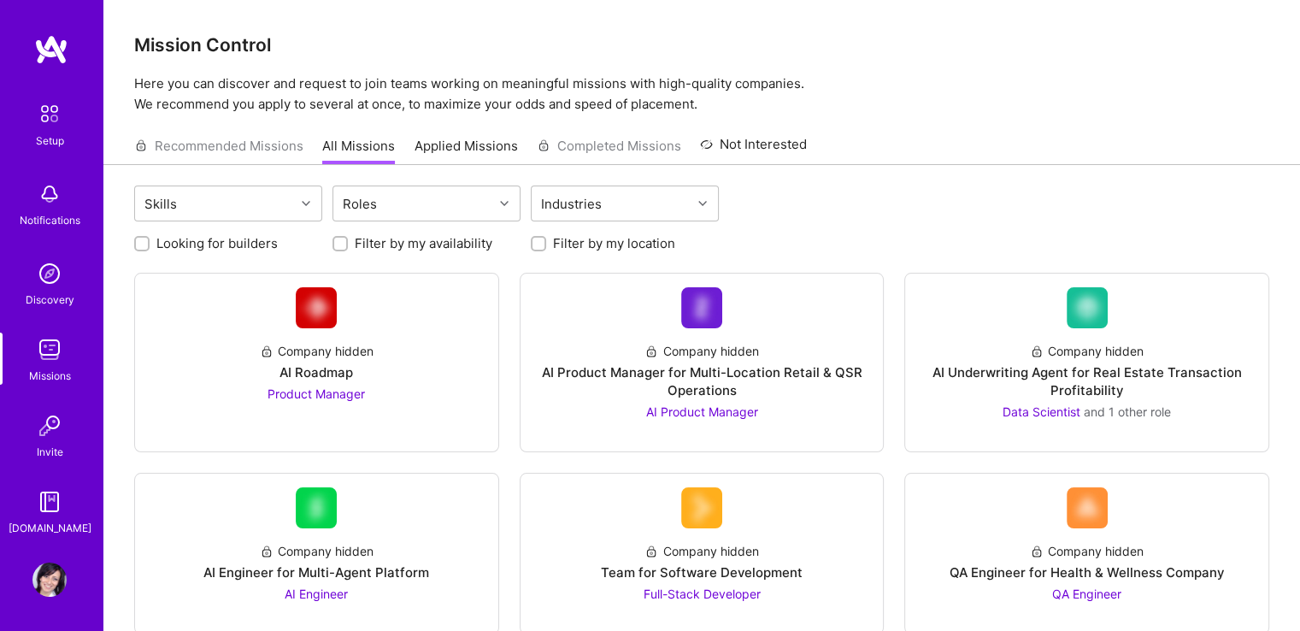
click at [53, 517] on img at bounding box center [49, 502] width 34 height 34
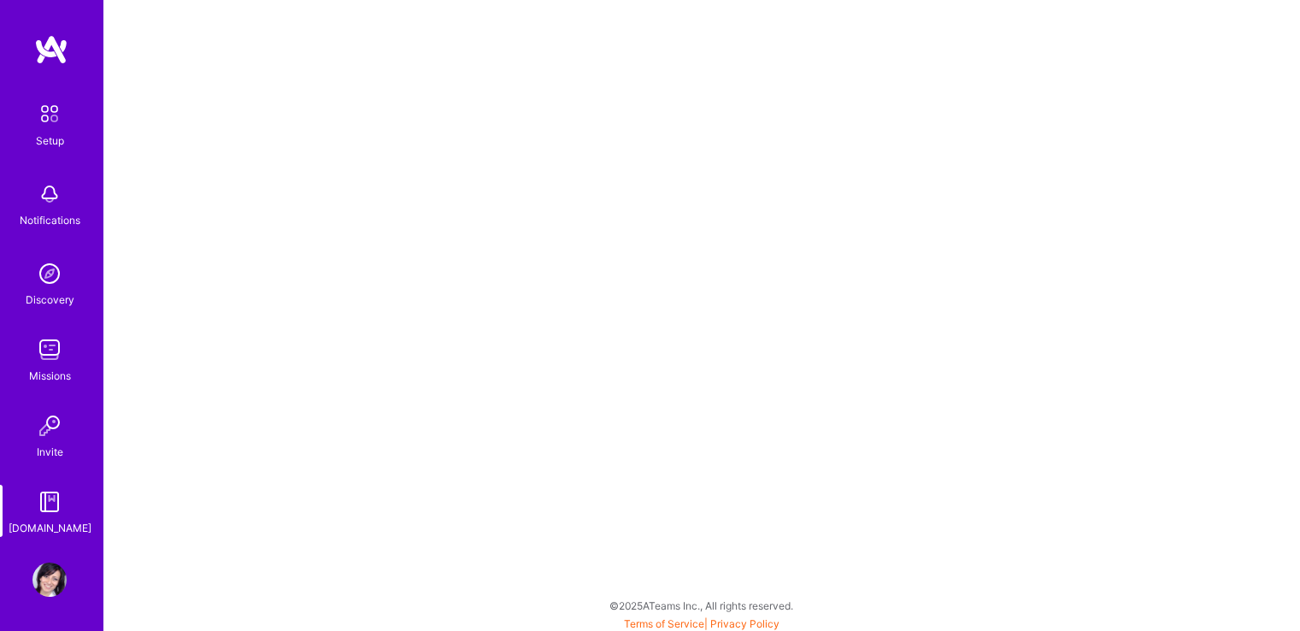
click at [60, 132] on div "Setup" at bounding box center [50, 141] width 28 height 18
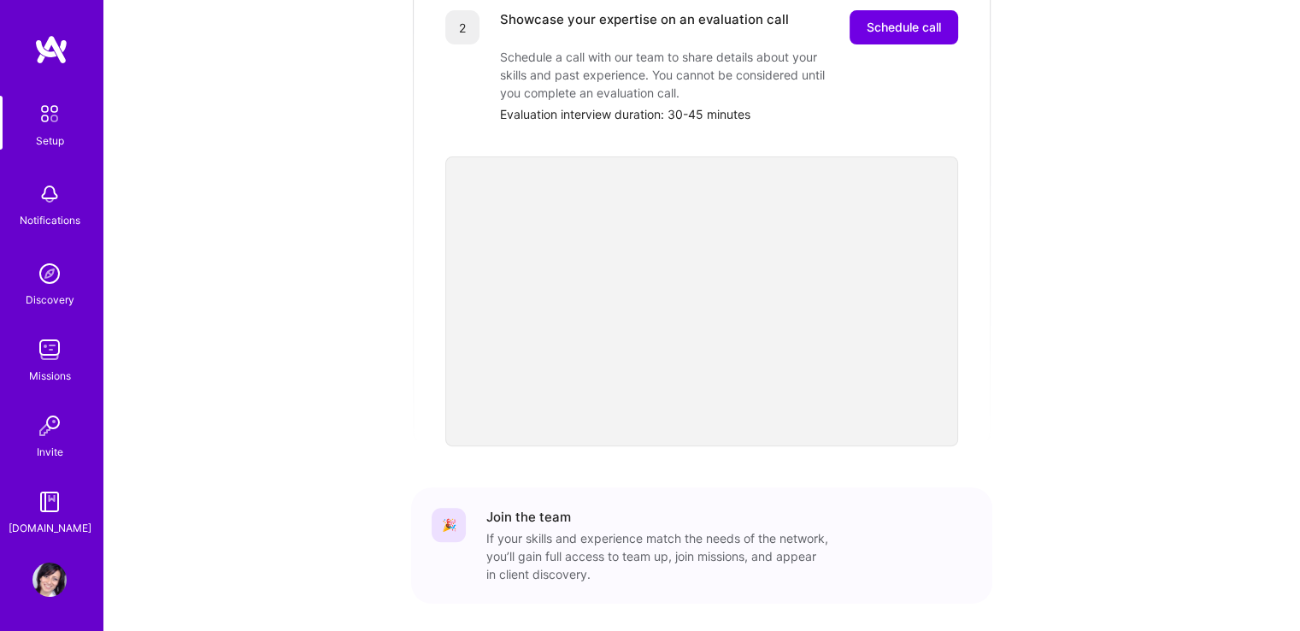
scroll to position [485, 0]
